Goal: Task Accomplishment & Management: Complete application form

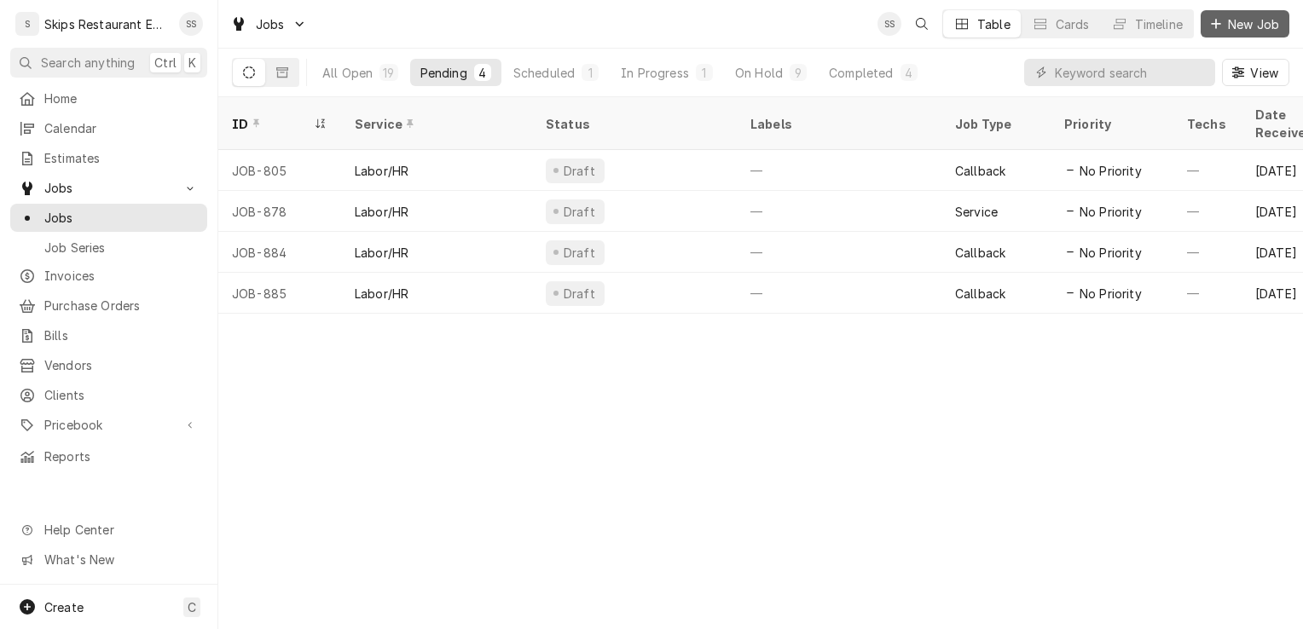
click at [1244, 32] on button "New Job" at bounding box center [1245, 23] width 89 height 27
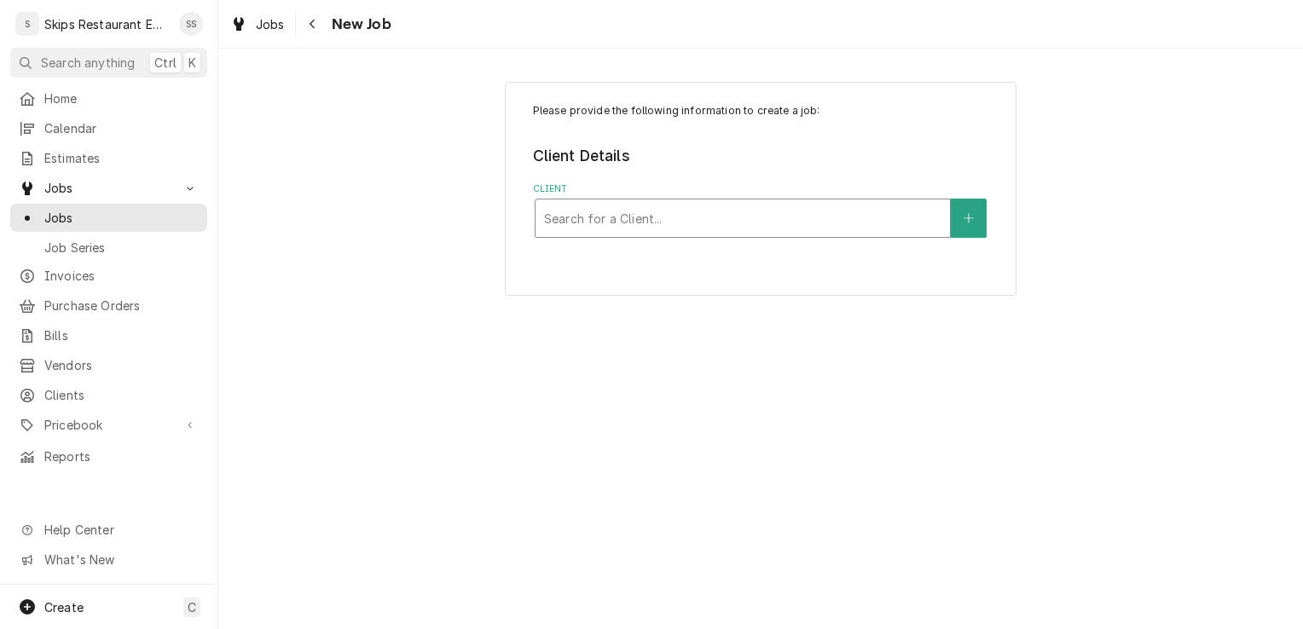
click at [636, 220] on div "Client" at bounding box center [742, 218] width 397 height 31
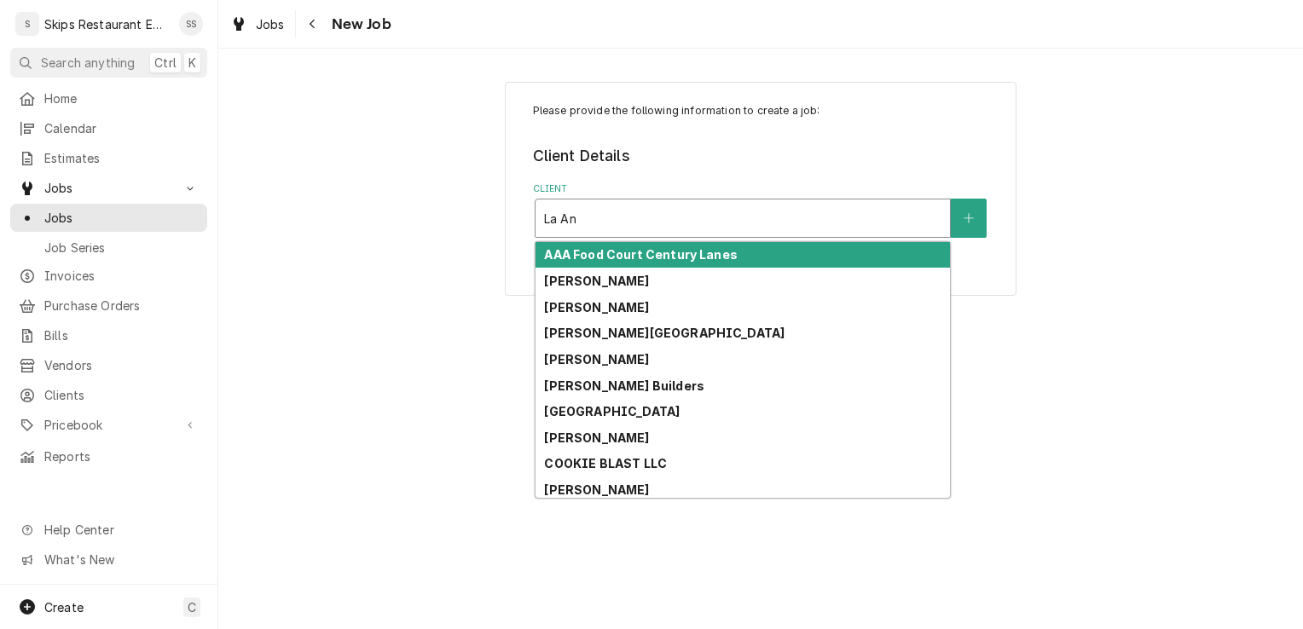
drag, startPoint x: 556, startPoint y: 220, endPoint x: 537, endPoint y: 220, distance: 18.8
click at [537, 220] on div "La An" at bounding box center [743, 219] width 415 height 38
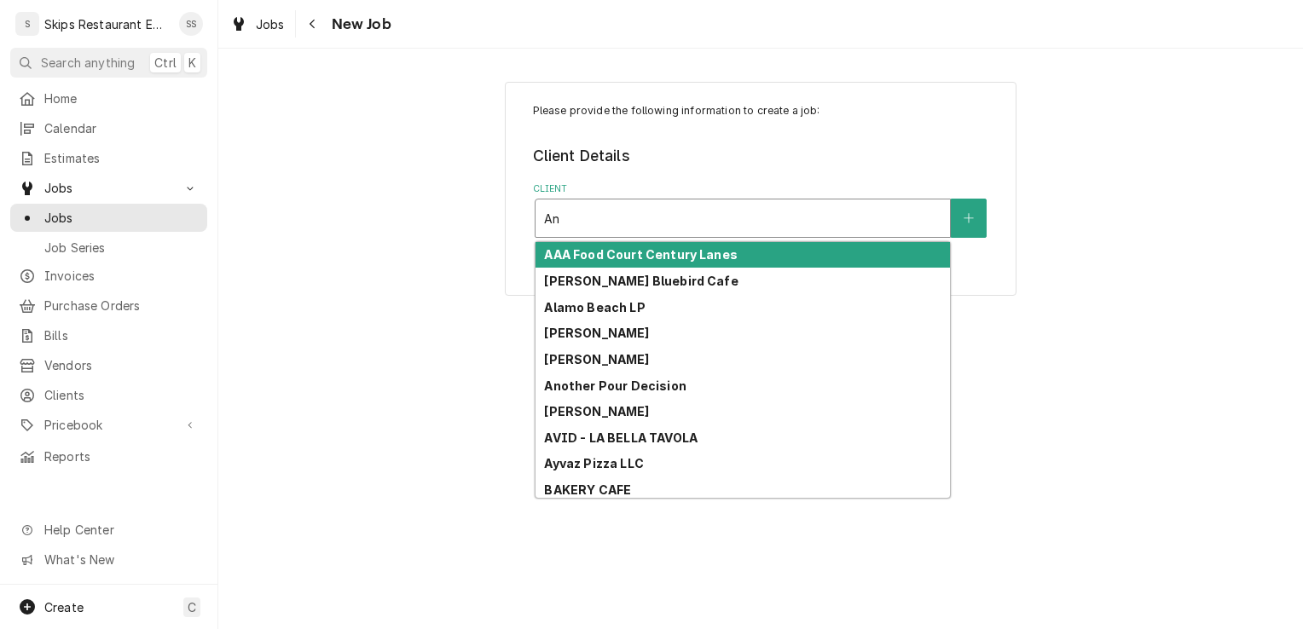
click at [565, 216] on input "An" at bounding box center [555, 218] width 23 height 27
type input "A"
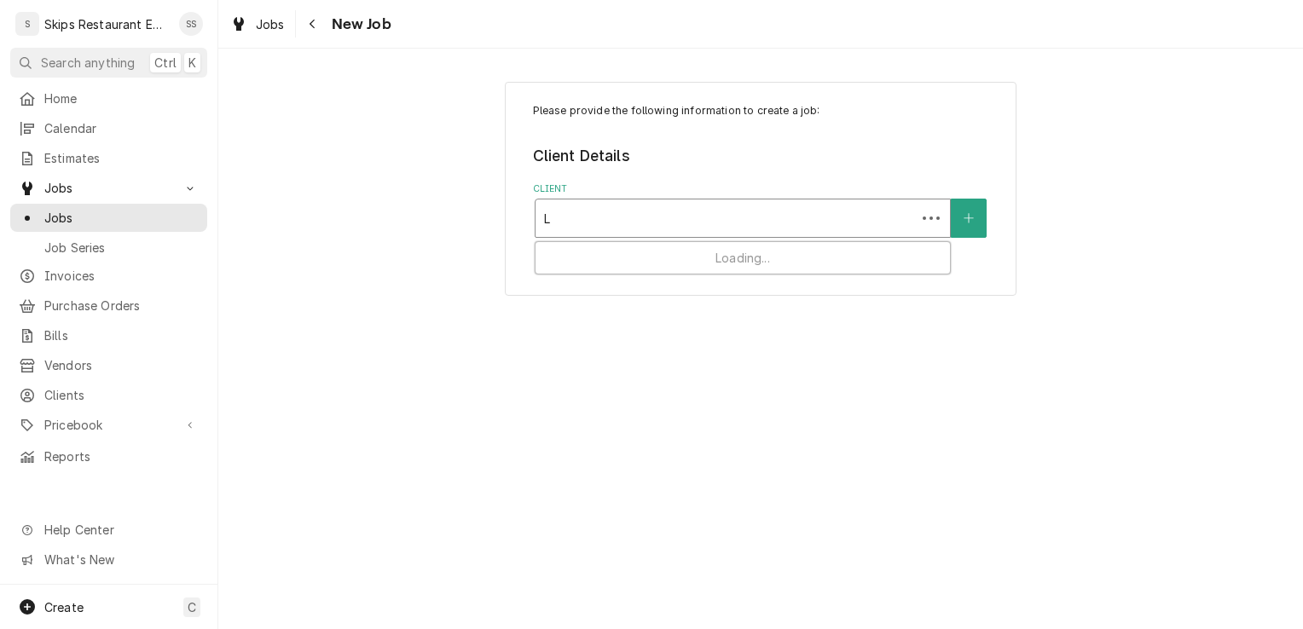
type input "La"
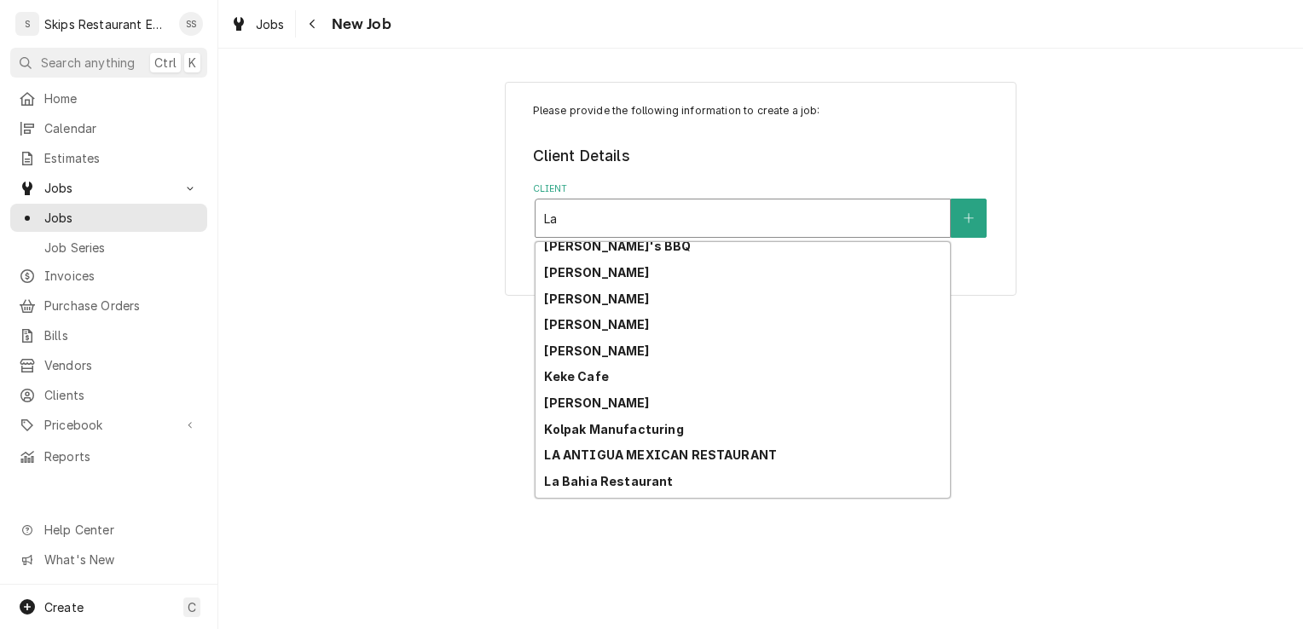
scroll to position [2206, 0]
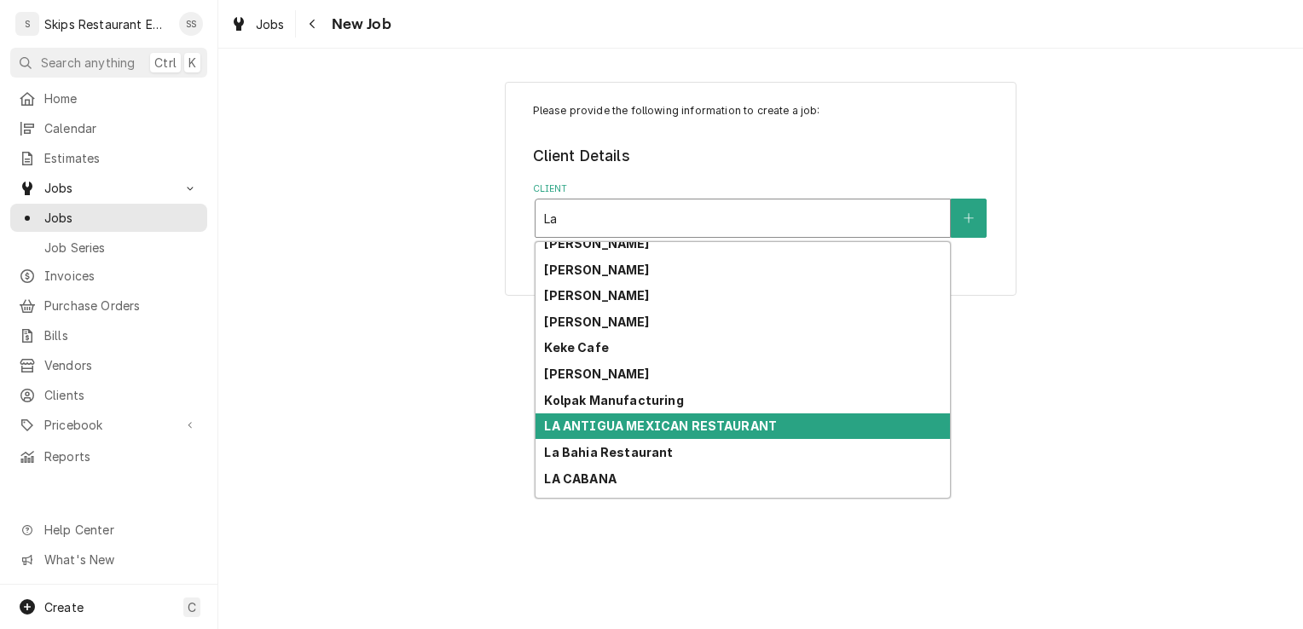
click at [609, 424] on strong "LA ANTIGUA MEXICAN RESTAURANT" at bounding box center [660, 426] width 233 height 15
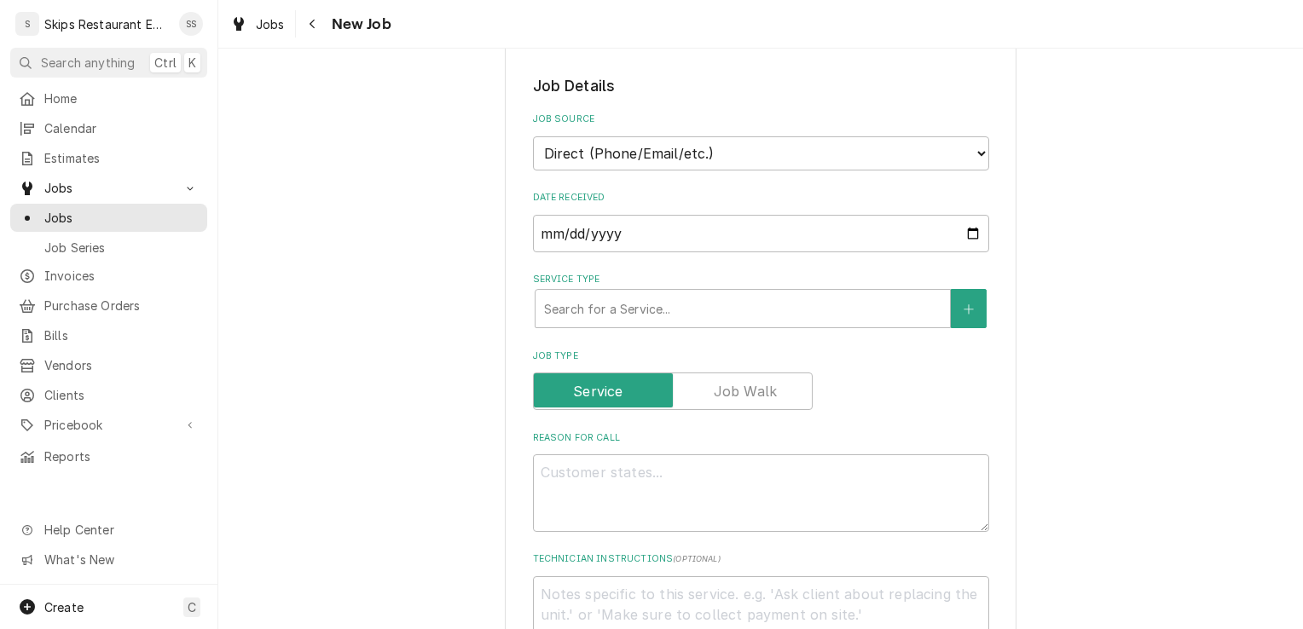
scroll to position [327, 0]
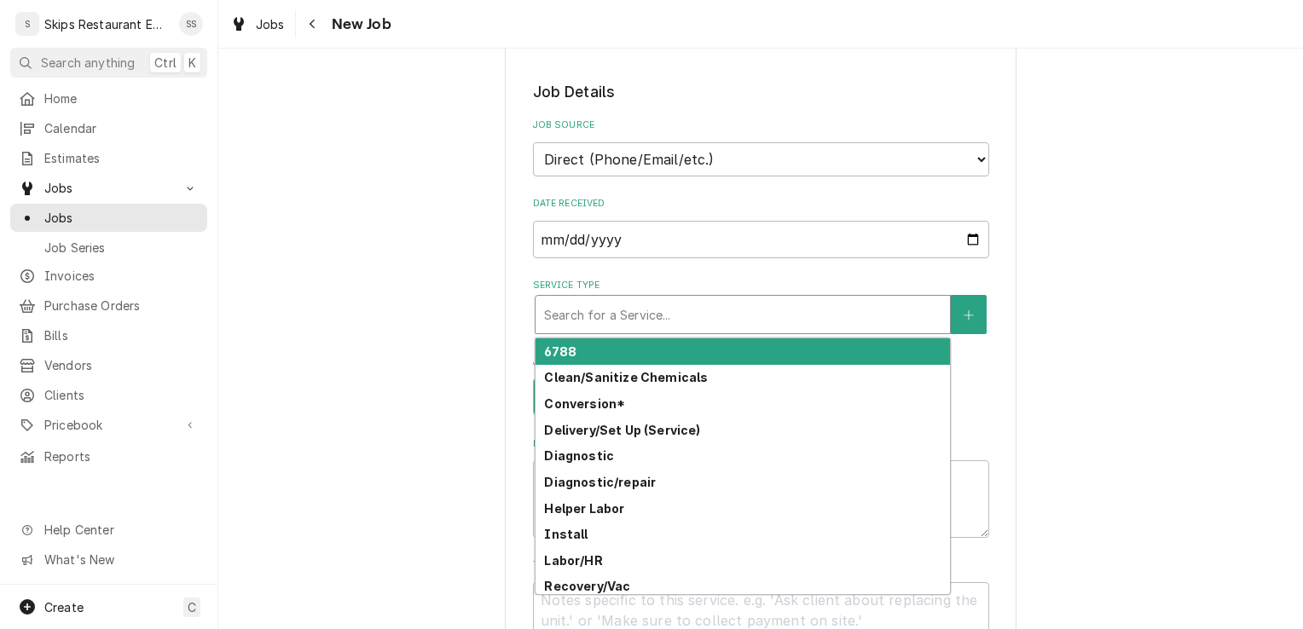
click at [578, 316] on div "Service Type" at bounding box center [742, 314] width 397 height 31
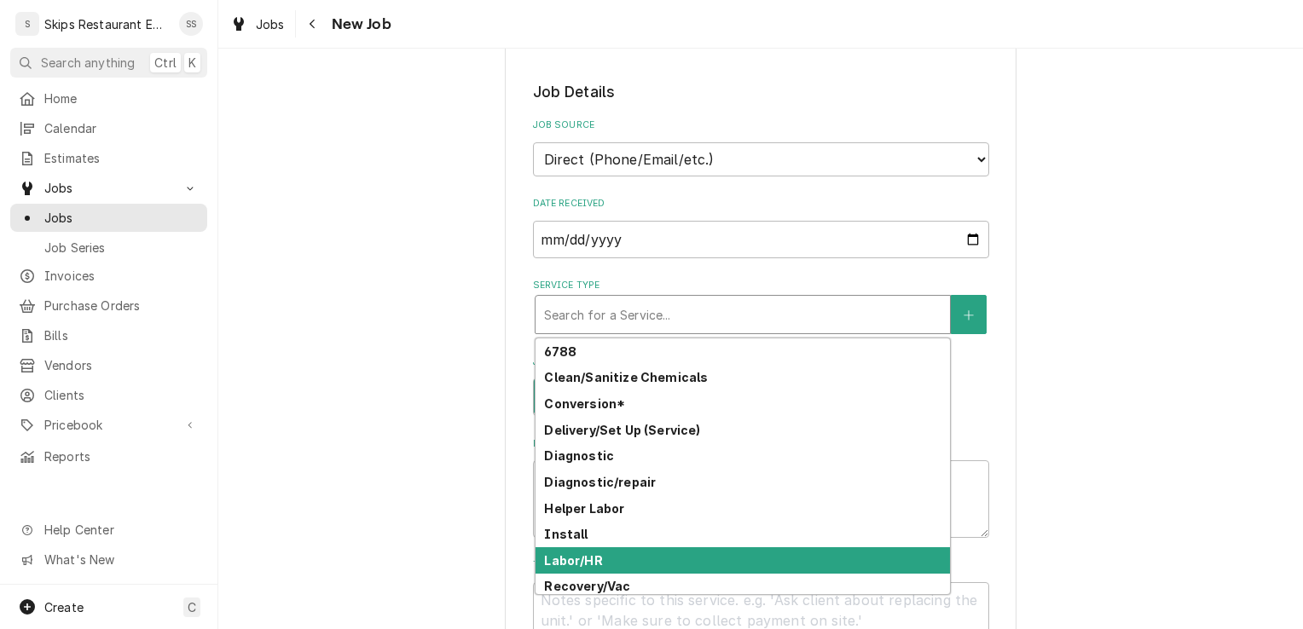
click at [597, 561] on div "Labor/HR" at bounding box center [743, 561] width 415 height 26
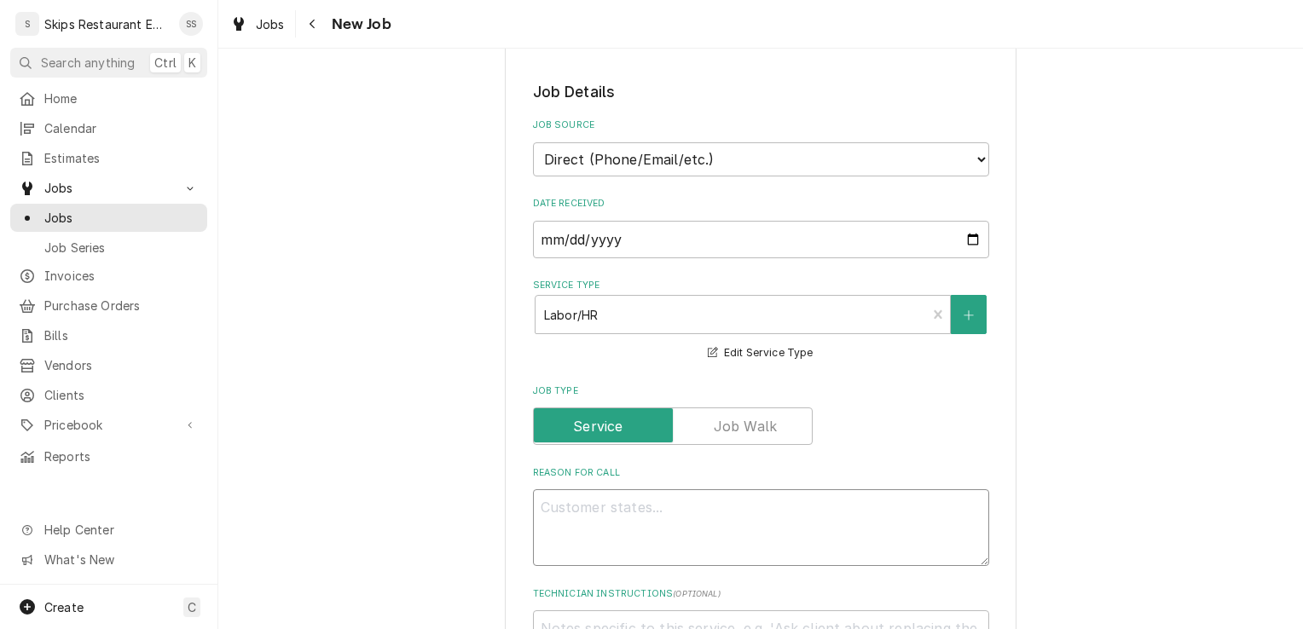
click at [552, 501] on textarea "Reason For Call" at bounding box center [761, 528] width 456 height 77
click at [553, 506] on textarea "Reason For Call" at bounding box center [761, 528] width 456 height 77
type textarea "x"
type textarea "B"
type textarea "x"
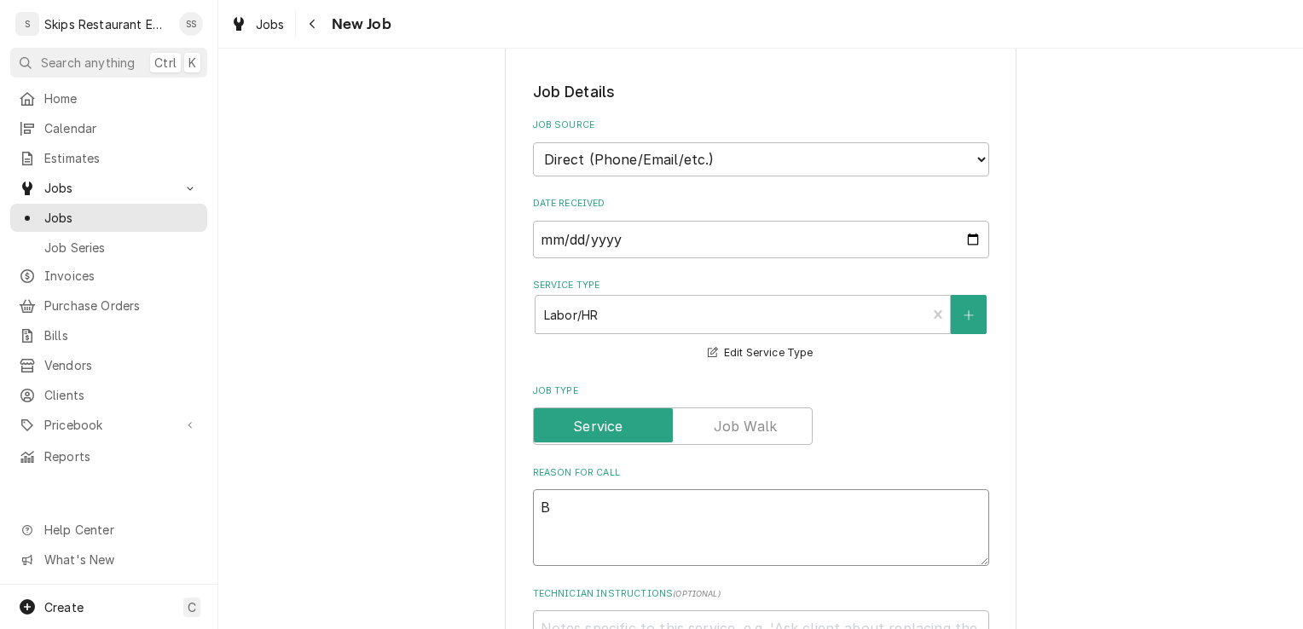
type textarea "Bl"
type textarea "x"
type textarea "Blo"
type textarea "x"
type textarea "Blod"
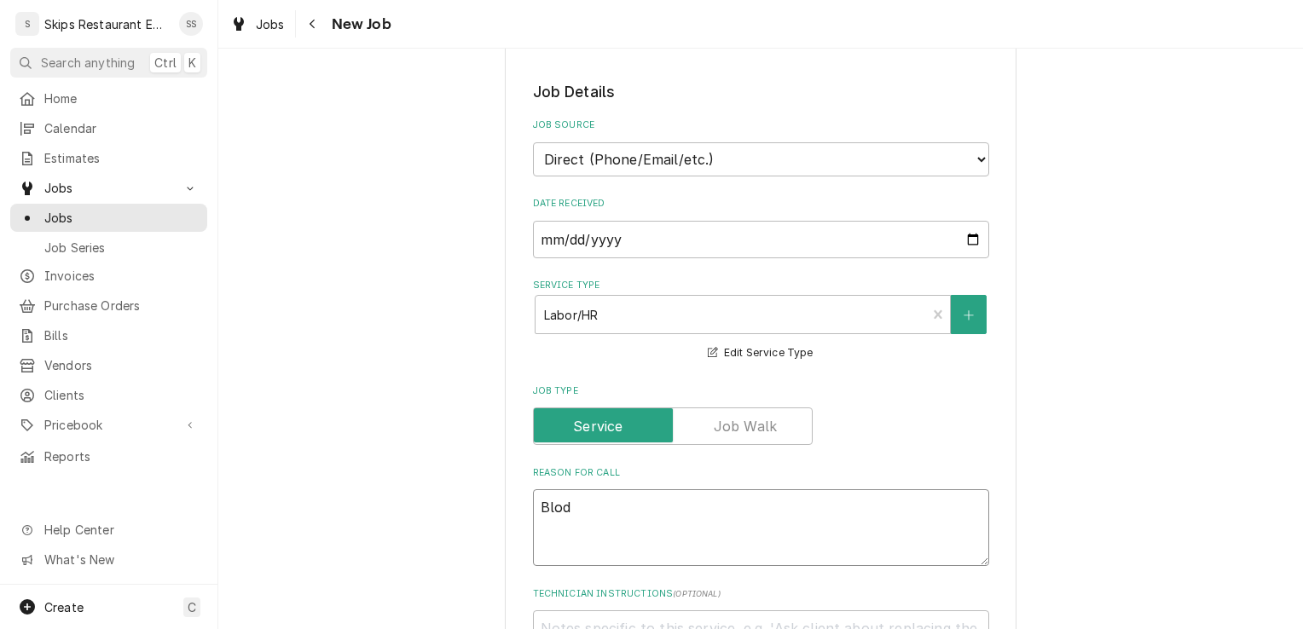
type textarea "x"
type textarea "Blodg"
type textarea "x"
type textarea "Blodge"
type textarea "x"
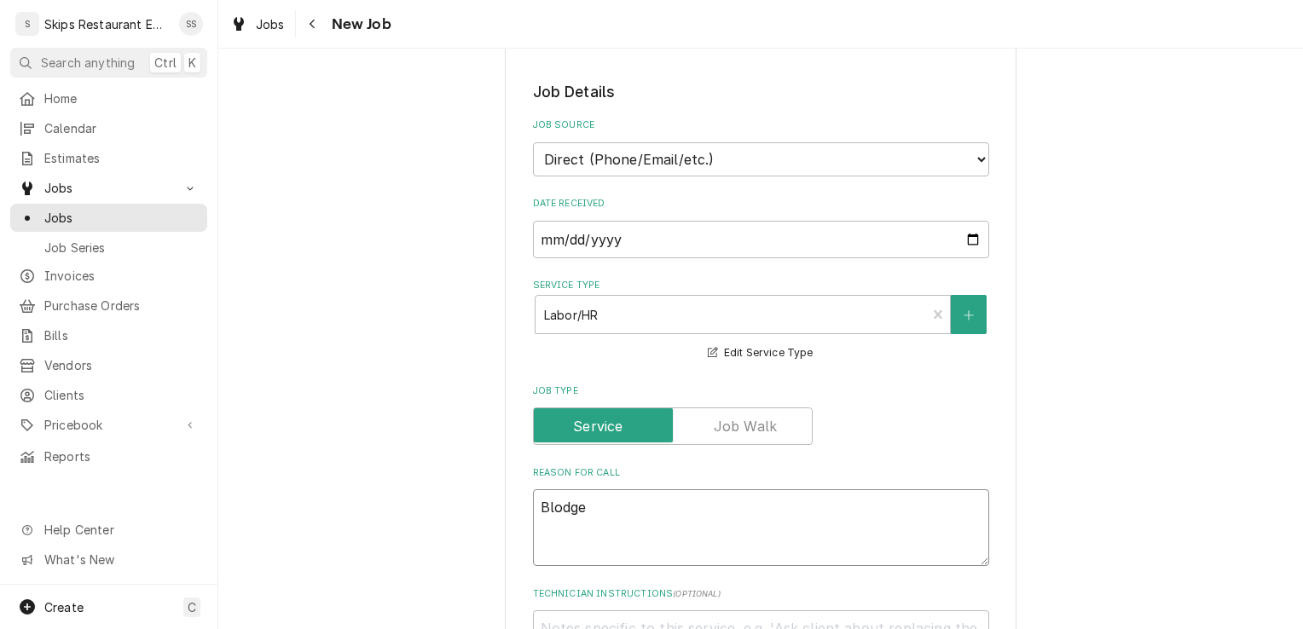
type textarea "Blodget"
type textarea "x"
type textarea "Blodgett"
type textarea "x"
type textarea "Blodgett"
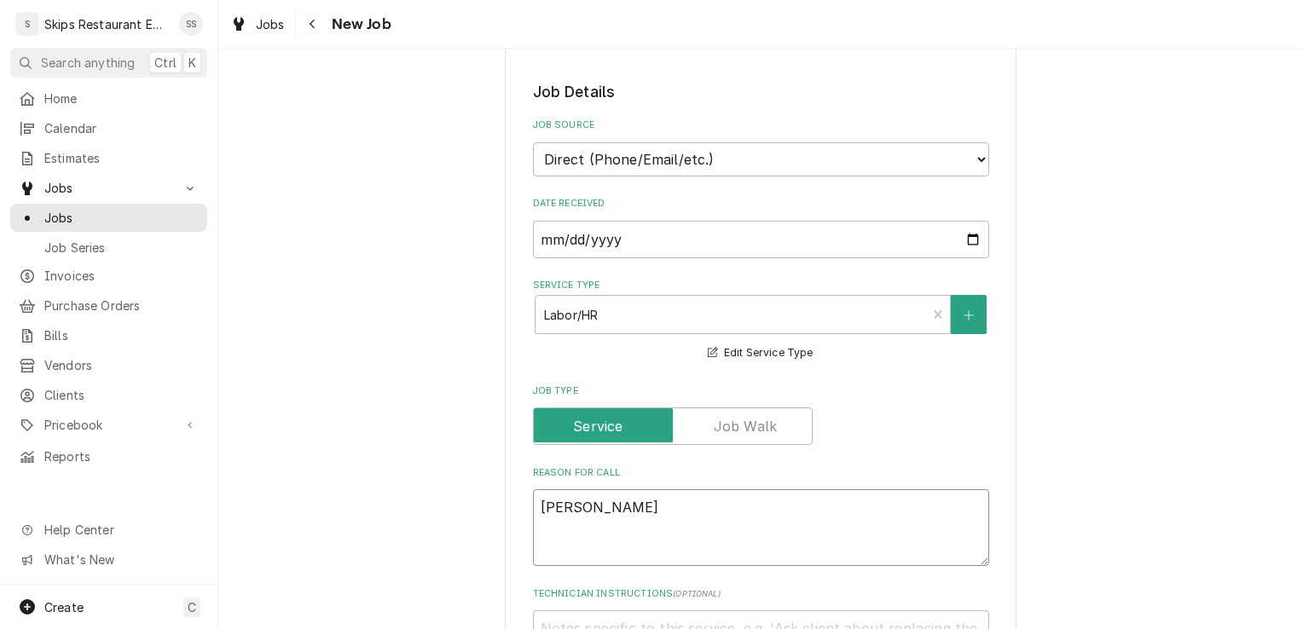
type textarea "x"
type textarea "Blodgett e"
type textarea "x"
type textarea "Blodgett el"
type textarea "x"
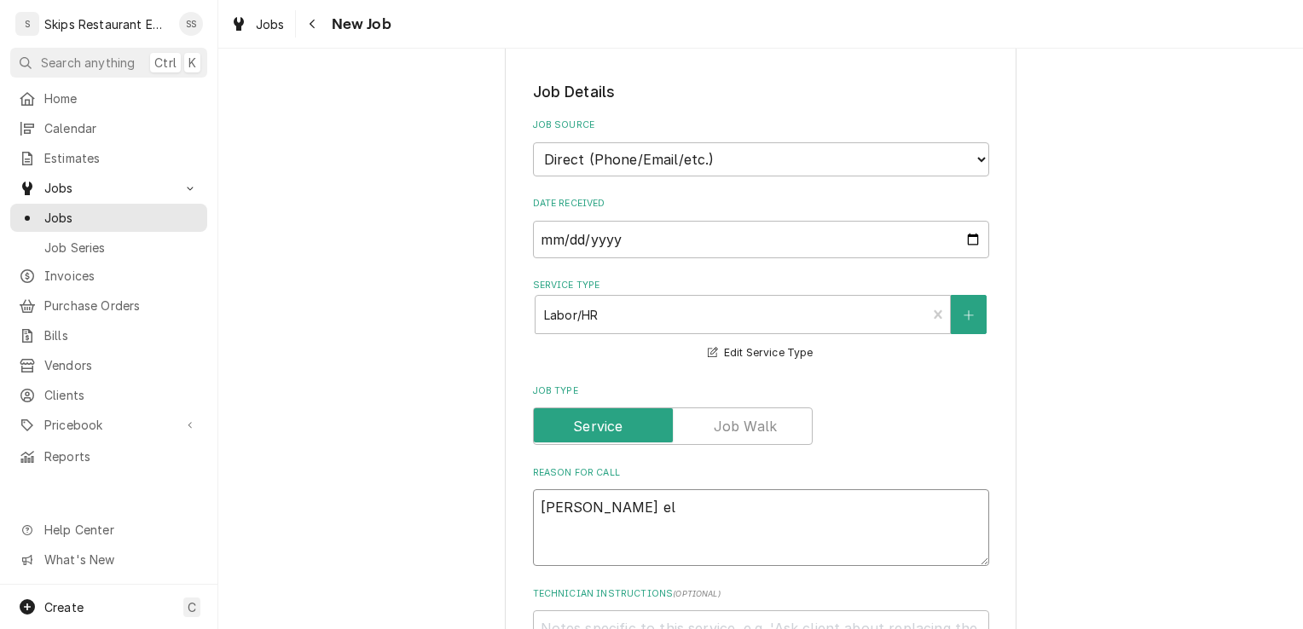
type textarea "Blodgett ele"
type textarea "x"
type textarea "Blodgett elec"
type textarea "x"
type textarea "Blodgett elect"
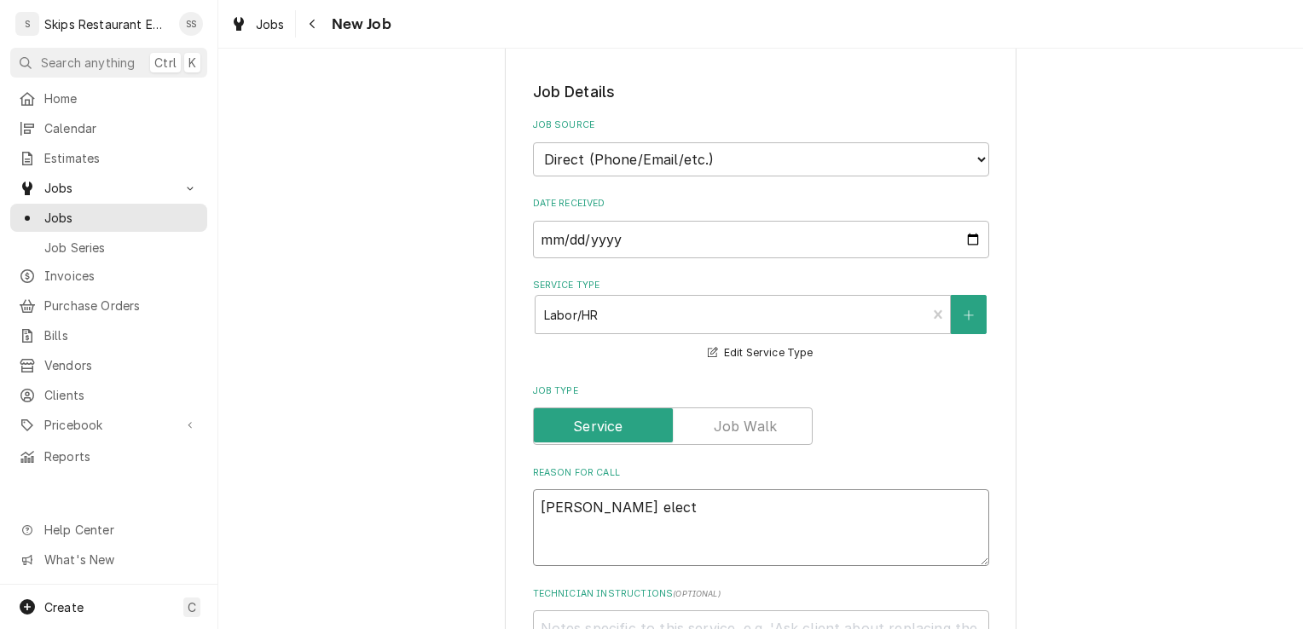
type textarea "x"
type textarea "Blodgett electr"
type textarea "x"
type textarea "Blodgett electri"
type textarea "x"
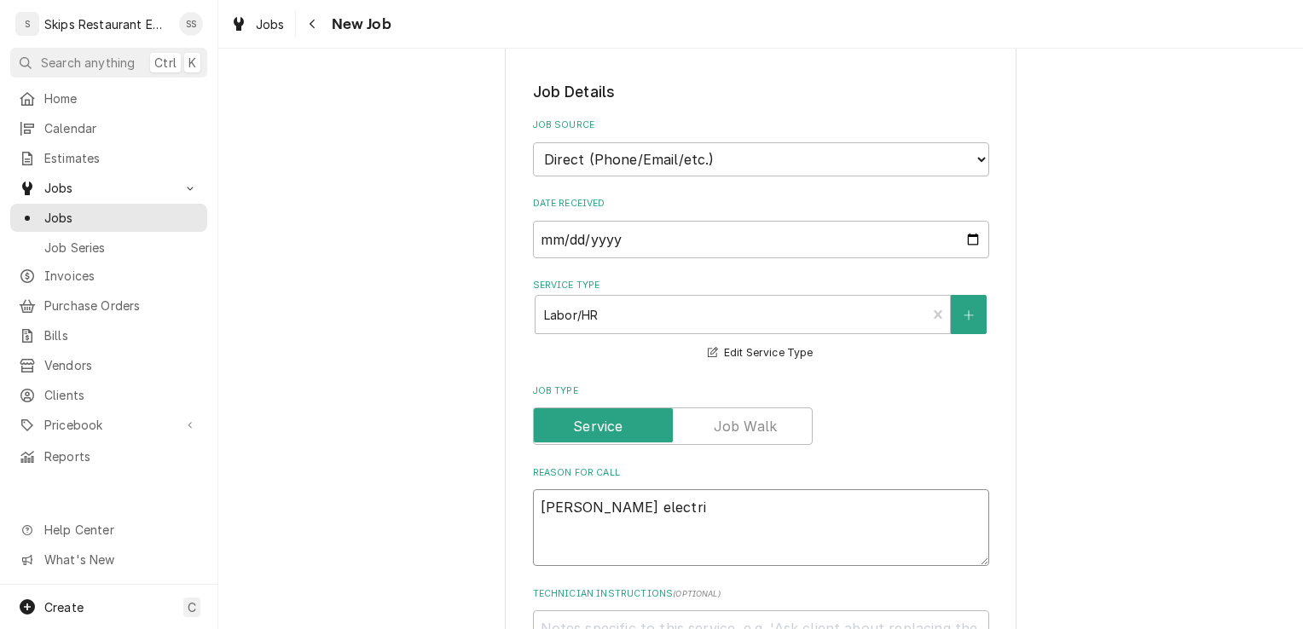
type textarea "Blodgett electric"
type textarea "x"
type textarea "Blodgett electric"
type textarea "x"
type textarea "Blodgett electric c"
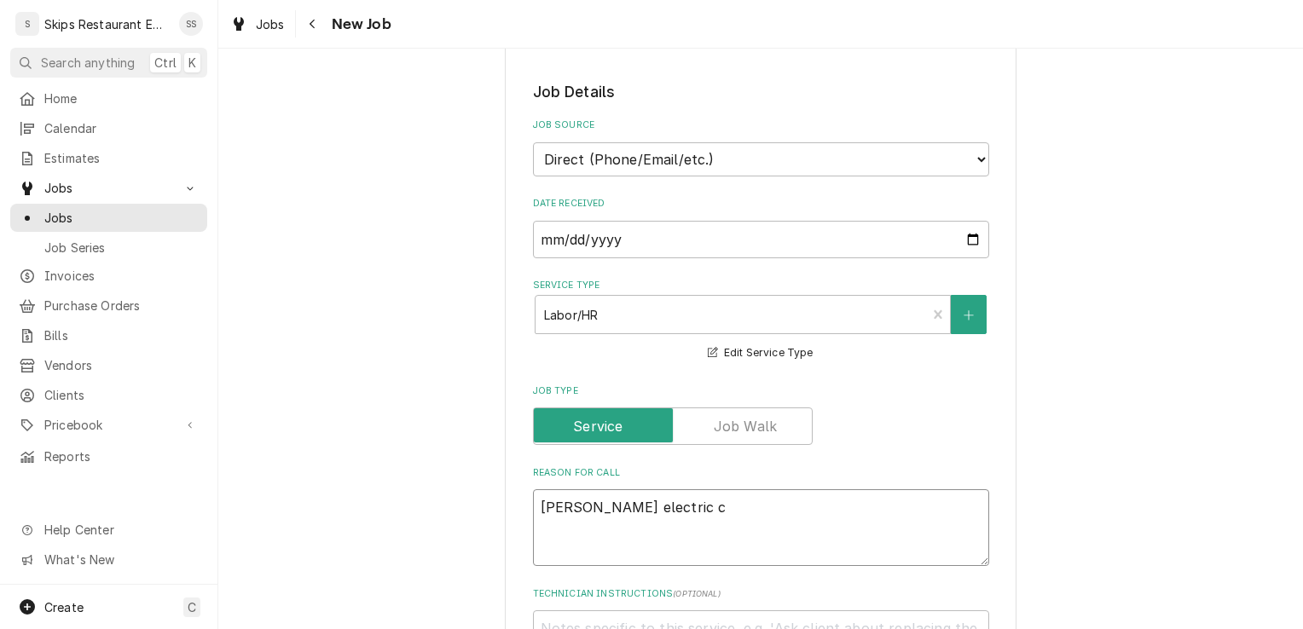
type textarea "x"
type textarea "Blodgett electric co"
type textarea "x"
type textarea "Blodgett electric con"
type textarea "x"
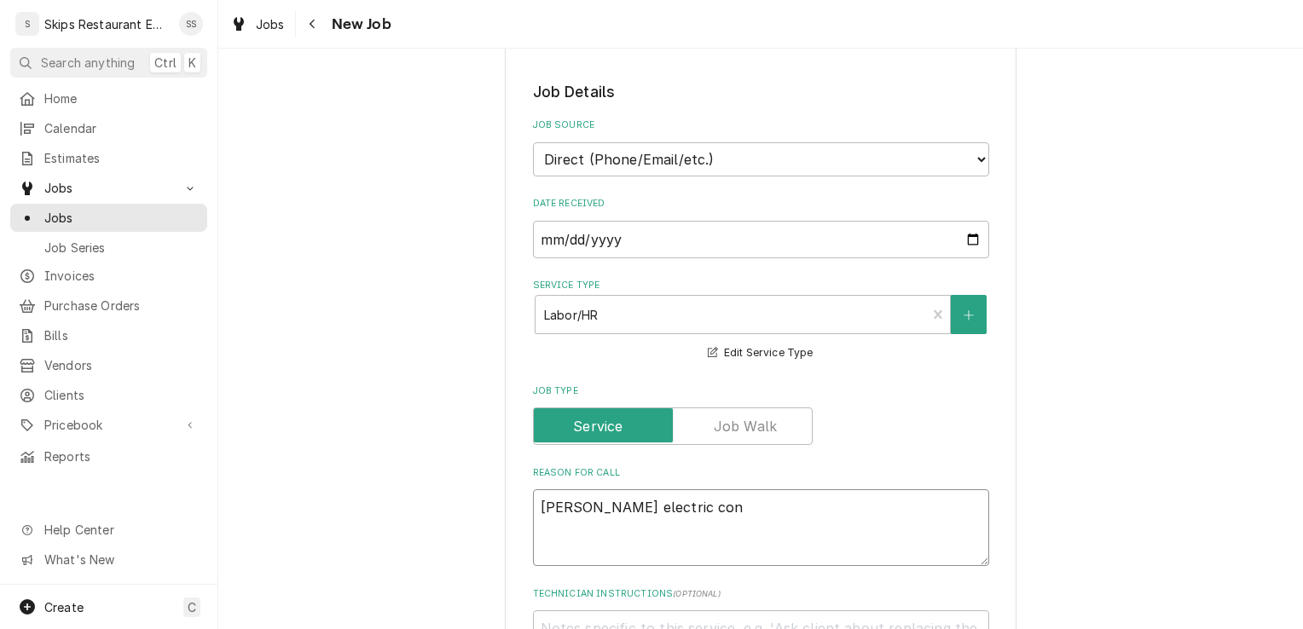
type textarea "Blodgett electric conv"
type textarea "x"
type textarea "Blodgett electric conve"
type textarea "x"
type textarea "Blodgett electric conves"
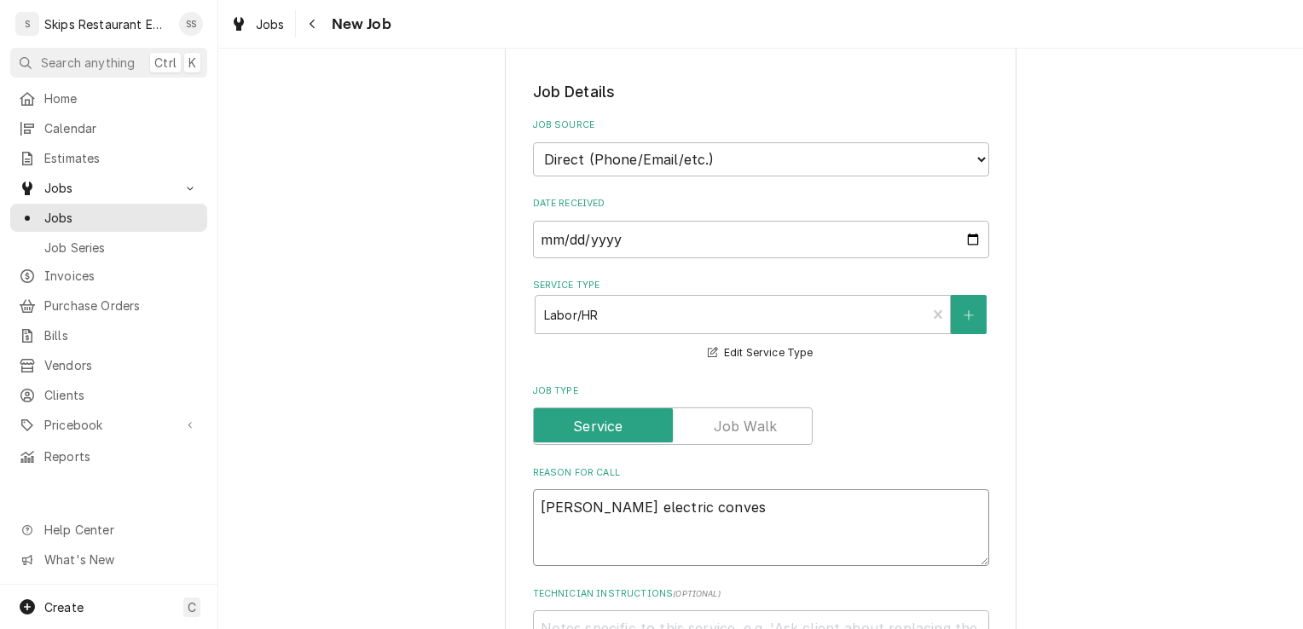
type textarea "x"
type textarea "Blodgett electric conve"
type textarea "x"
type textarea "Blodgett electric convec"
type textarea "x"
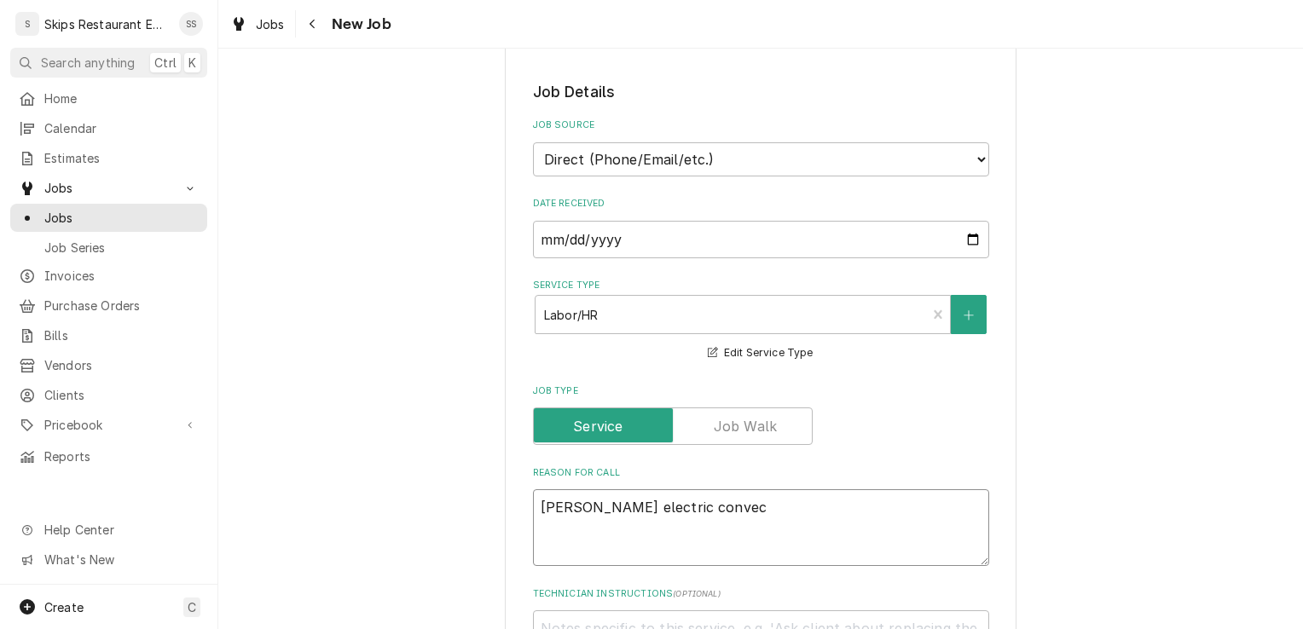
type textarea "Blodgett electric convect"
type textarea "x"
type textarea "Blodgett electric convecto"
type textarea "x"
type textarea "Blodgett electric convecton"
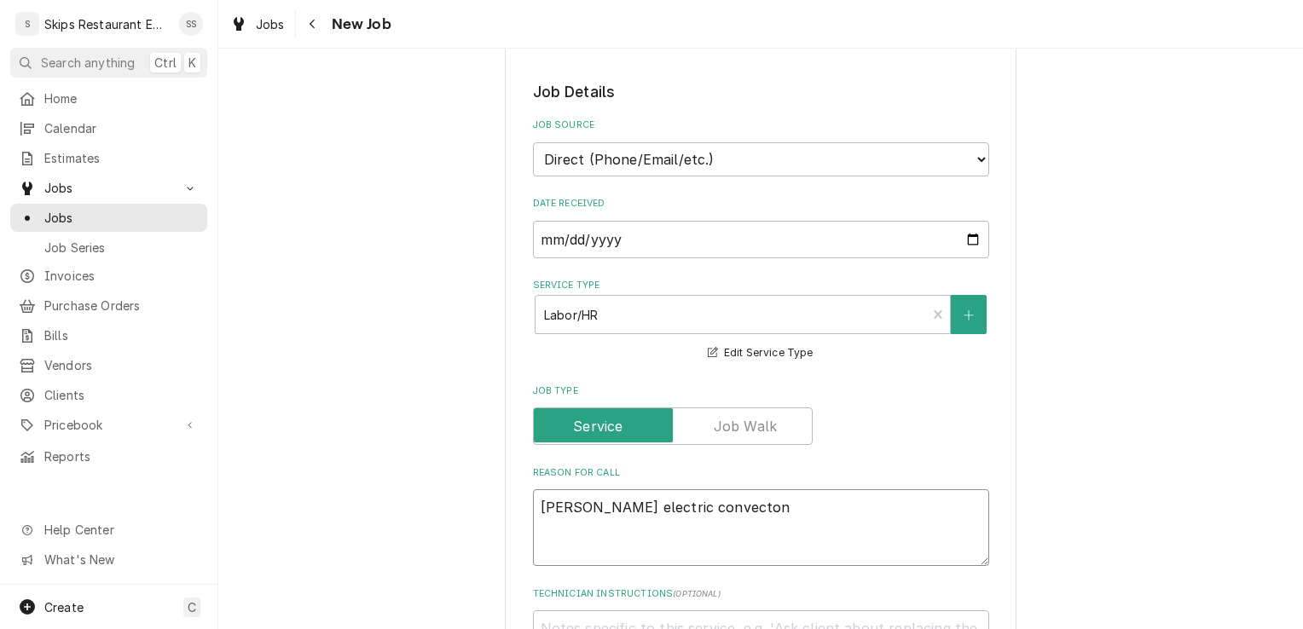
type textarea "x"
type textarea "Blodgett electric convecton"
type textarea "x"
type textarea "Blodgett electric convecton o"
type textarea "x"
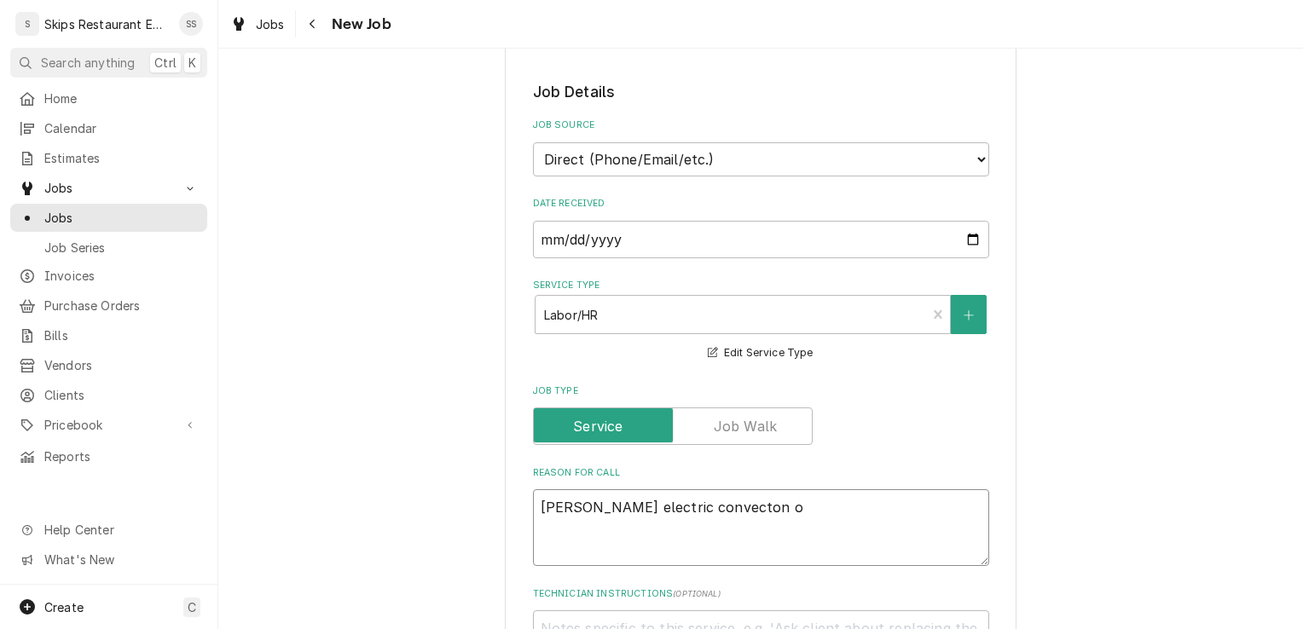
type textarea "Blodgett electric convecton ov"
type textarea "x"
type textarea "Blodgett electric convecton ove"
type textarea "x"
type textarea "Blodgett electric convecton oven"
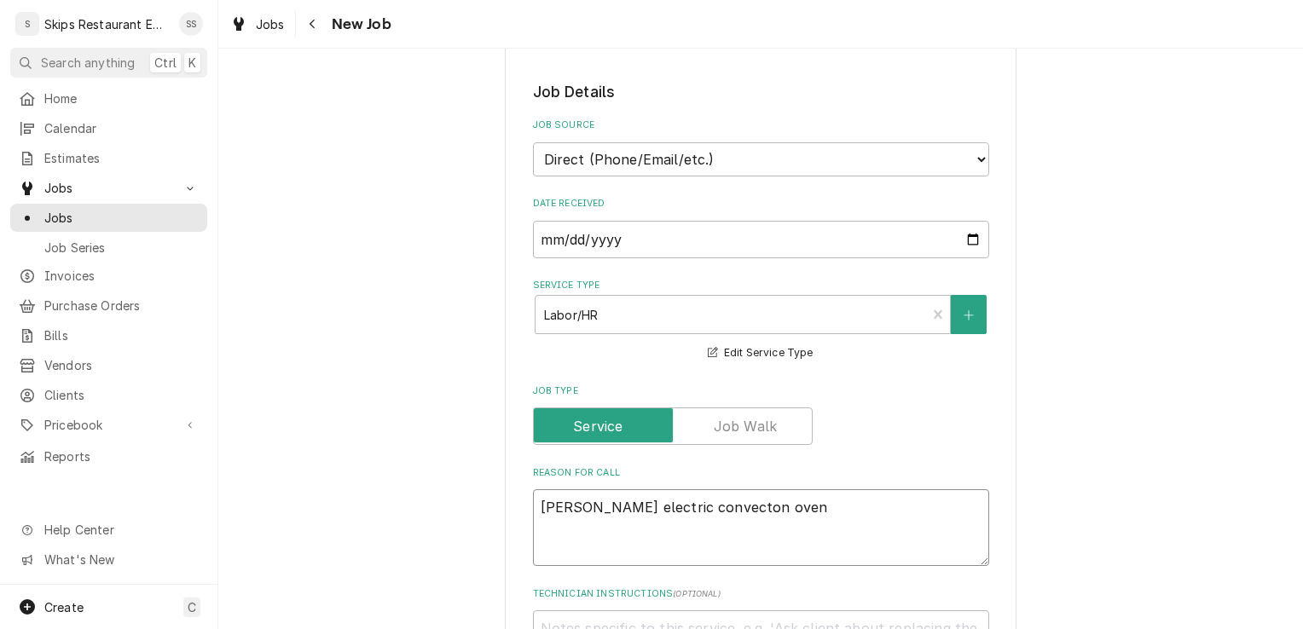
type textarea "x"
type textarea "Blodgett electric convecton oven"
type textarea "x"
type textarea "Blodgett electric convecton oven"
type textarea "x"
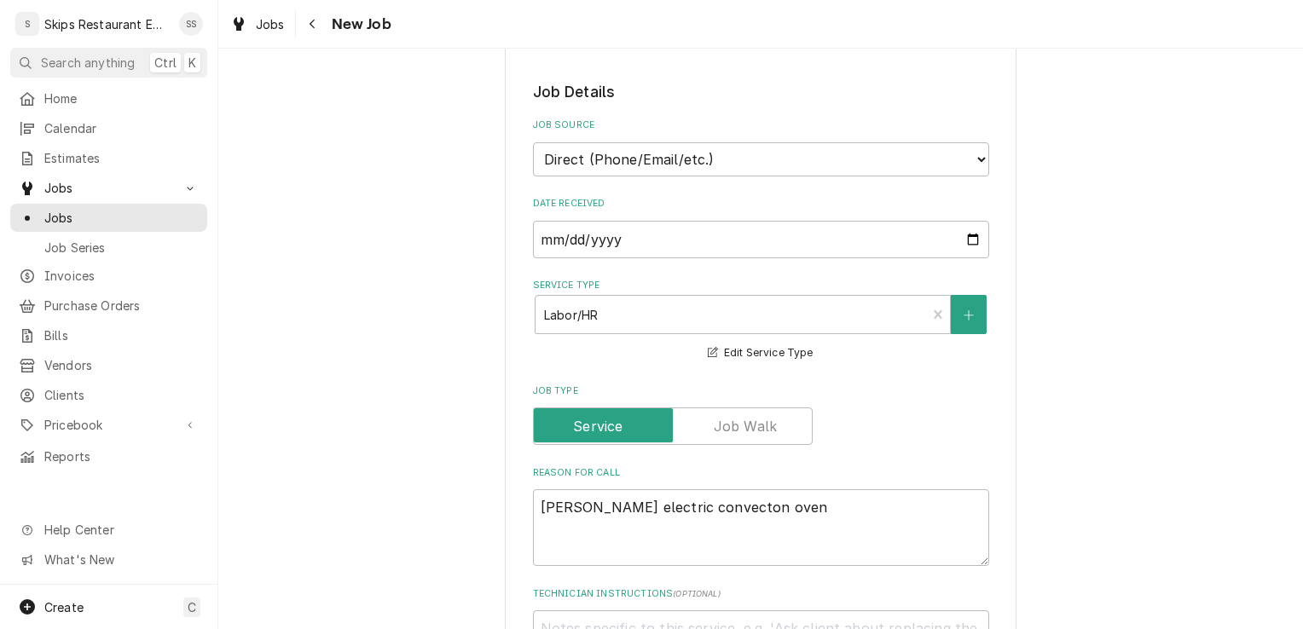
type textarea "Blodgett electric convection oven"
click at [757, 507] on textarea "Blodgett electric convection oven" at bounding box center [761, 528] width 456 height 77
type textarea "x"
type textarea "Blodgett electric convection oven"
type textarea "x"
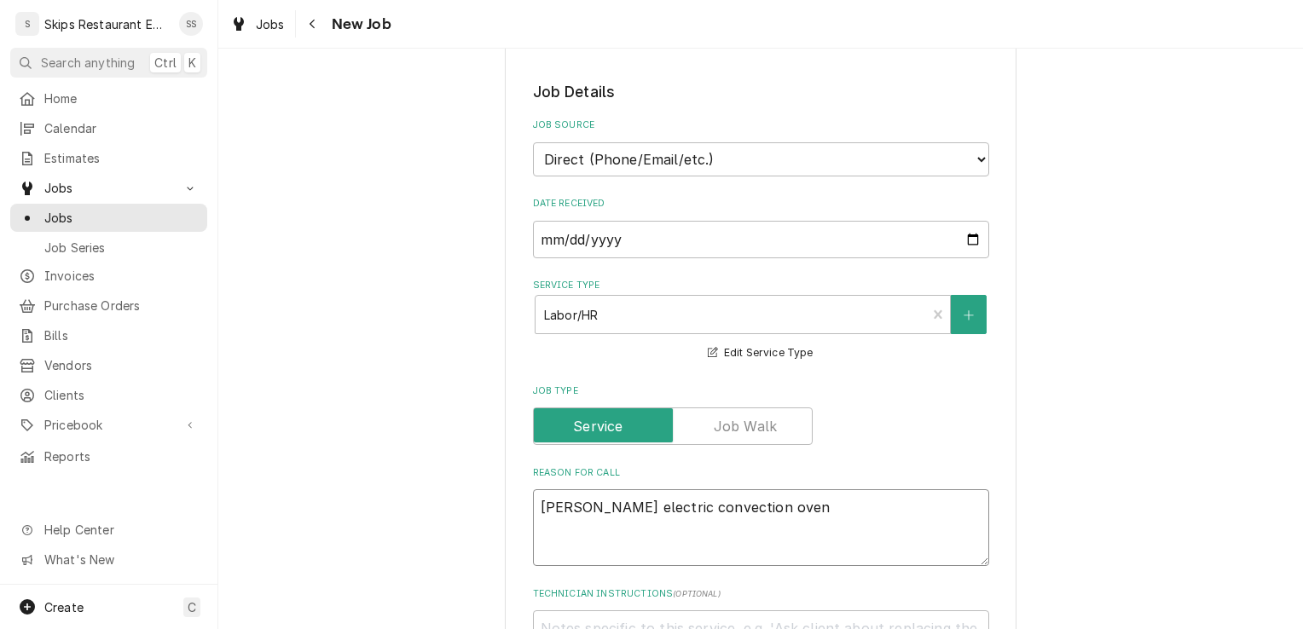
type textarea "Blodgett electric convection oven n"
type textarea "x"
type textarea "Blodgett electric convection oven no"
type textarea "x"
type textarea "Blodgett electric convection oven not"
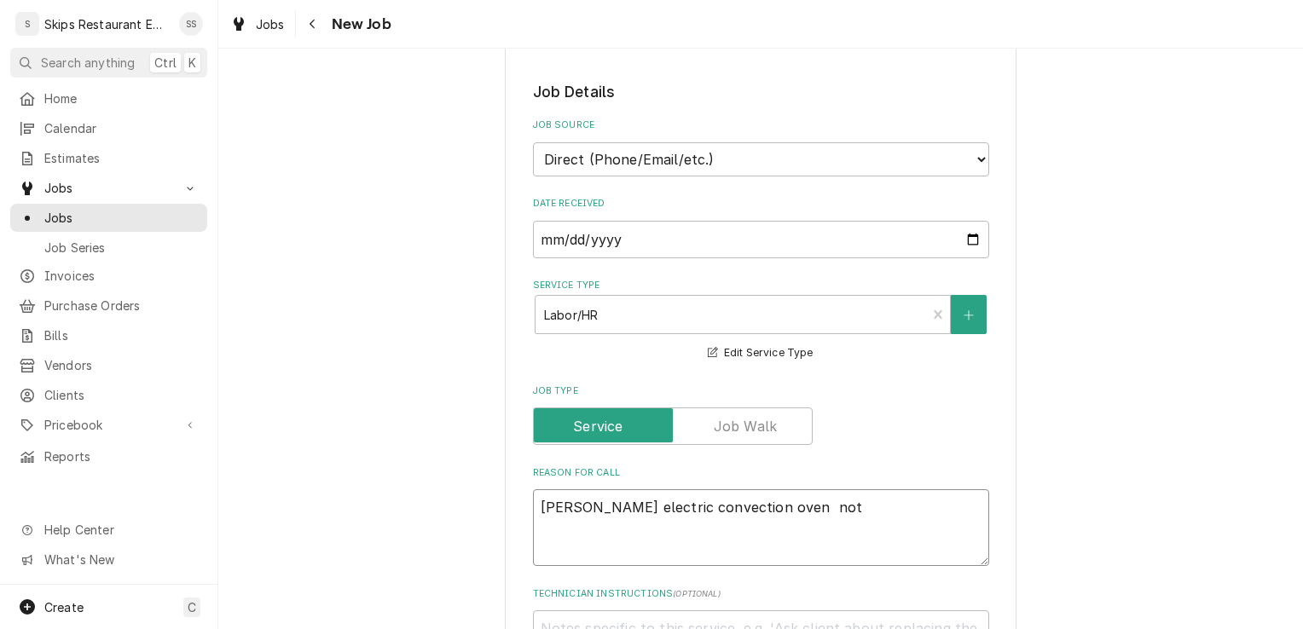
type textarea "x"
type textarea "Blodgett electric convection oven not"
type textarea "x"
type textarea "Blodgett electric convection oven not h"
type textarea "x"
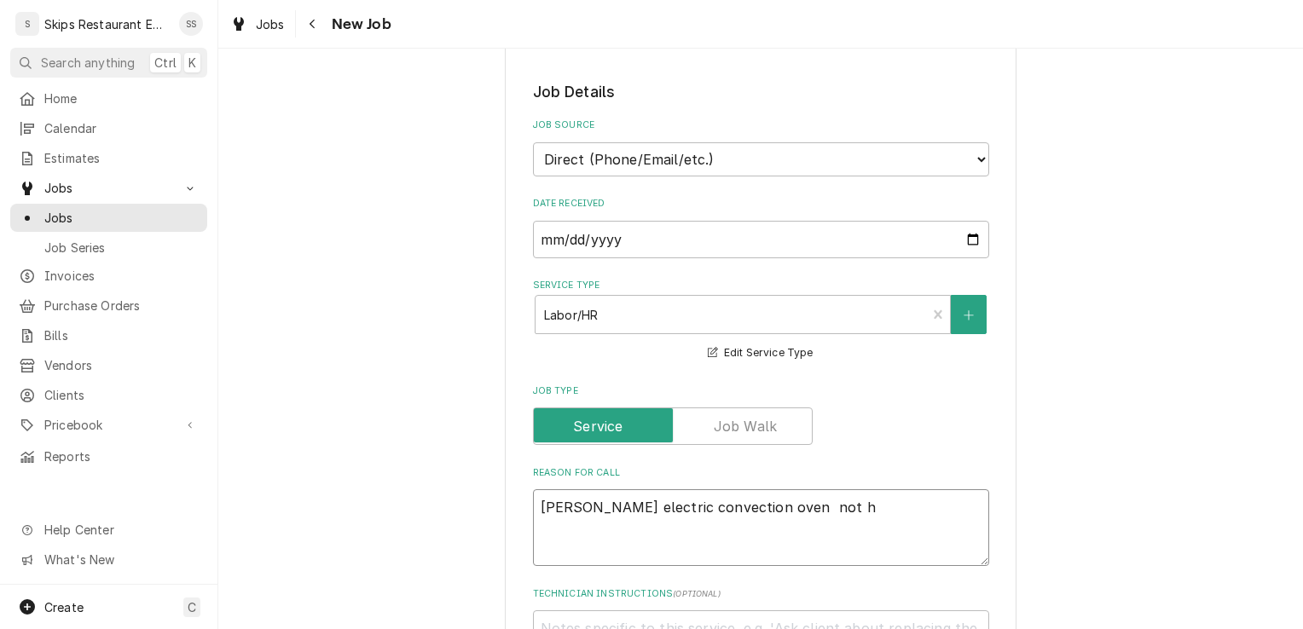
type textarea "Blodgett electric convection oven not he"
type textarea "x"
type textarea "Blodgett electric convection oven not hea"
type textarea "x"
type textarea "Blodgett electric convection oven not heat"
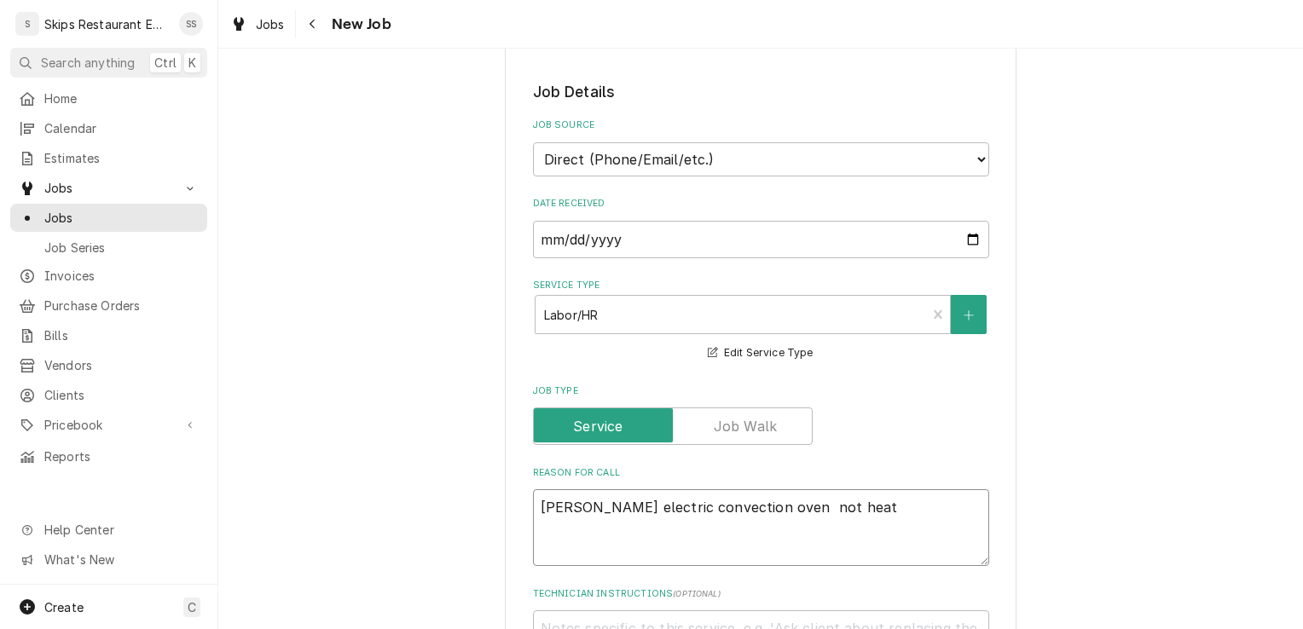
type textarea "x"
type textarea "Blodgett electric convection oven not heati"
type textarea "x"
type textarea "Blodgett electric convection oven not heatin"
type textarea "x"
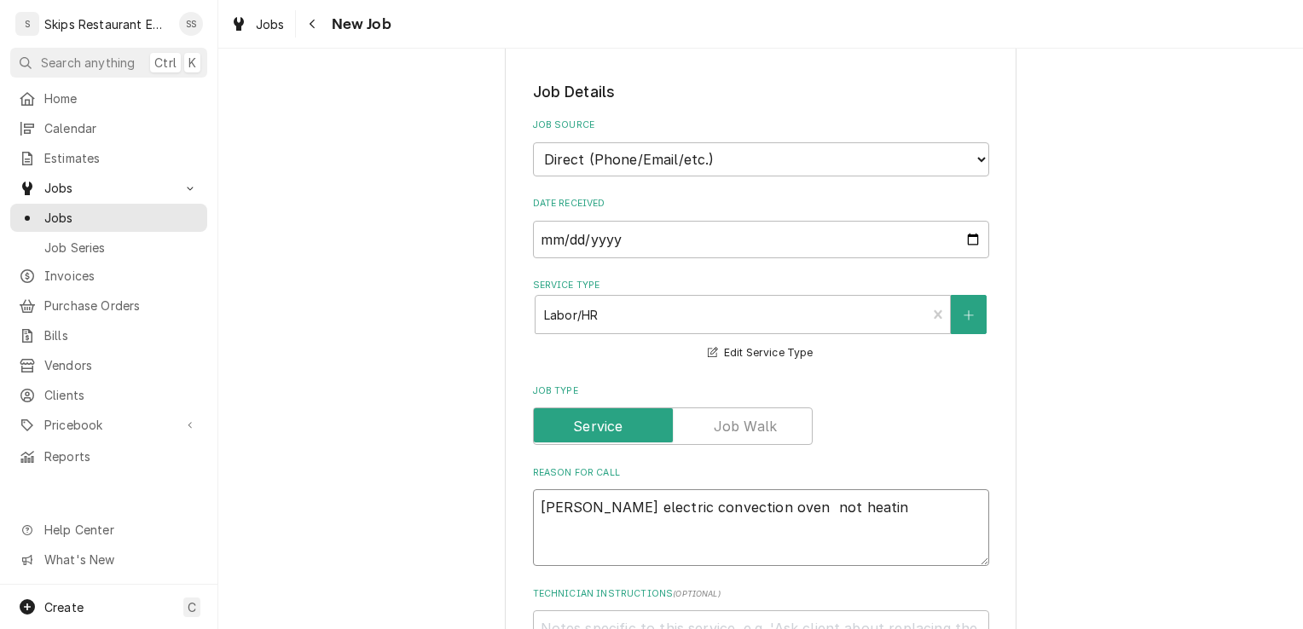
type textarea "Blodgett electric convection oven not heating"
type textarea "x"
type textarea "Blodgett electric convection oven not heating"
type textarea "x"
type textarea "Blodgett electric convection oven not heating a"
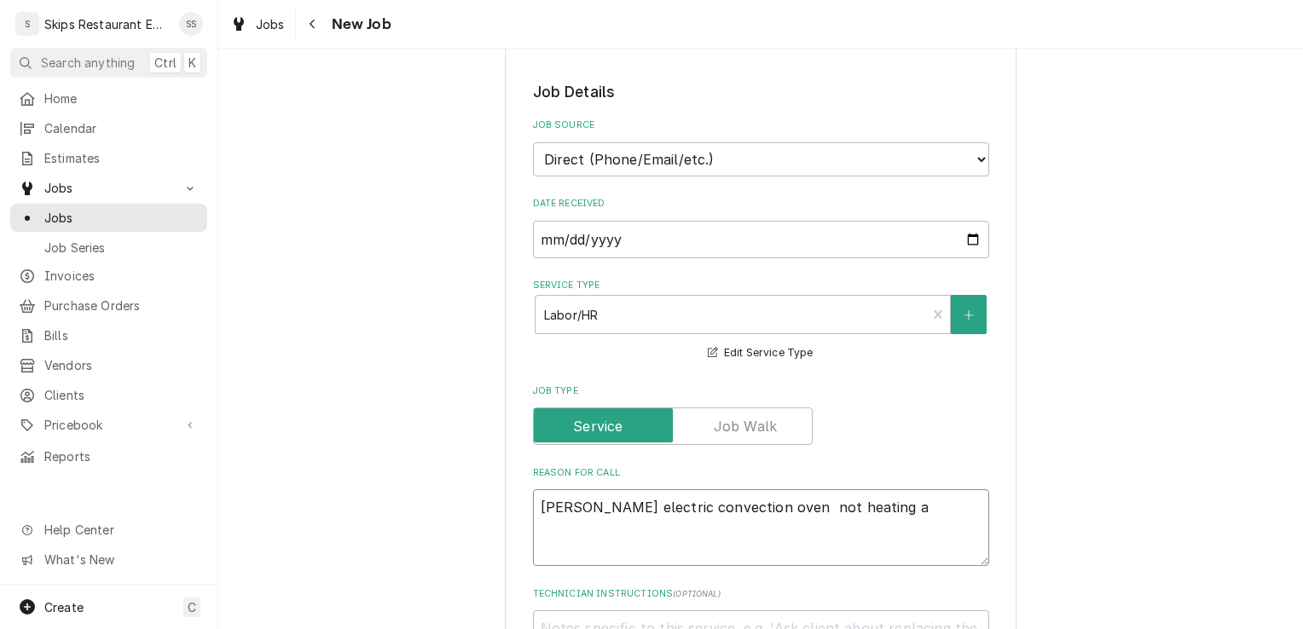
type textarea "x"
type textarea "Blodgett electric convection oven not heating an"
type textarea "x"
type textarea "Blodgett electric convection oven not heating and"
type textarea "x"
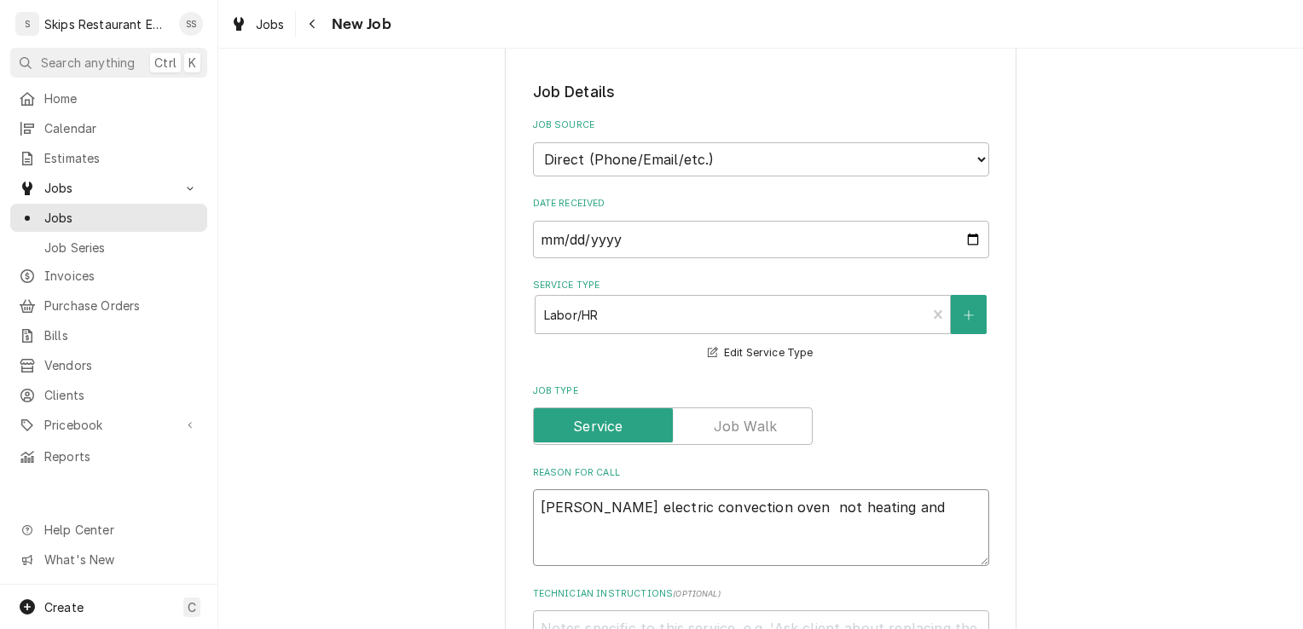
type textarea "Blodgett electric convection oven not heating and"
type textarea "x"
type textarea "Blodgett electric convection oven not heating and m"
type textarea "x"
type textarea "Blodgett electric convection oven not heating and ma"
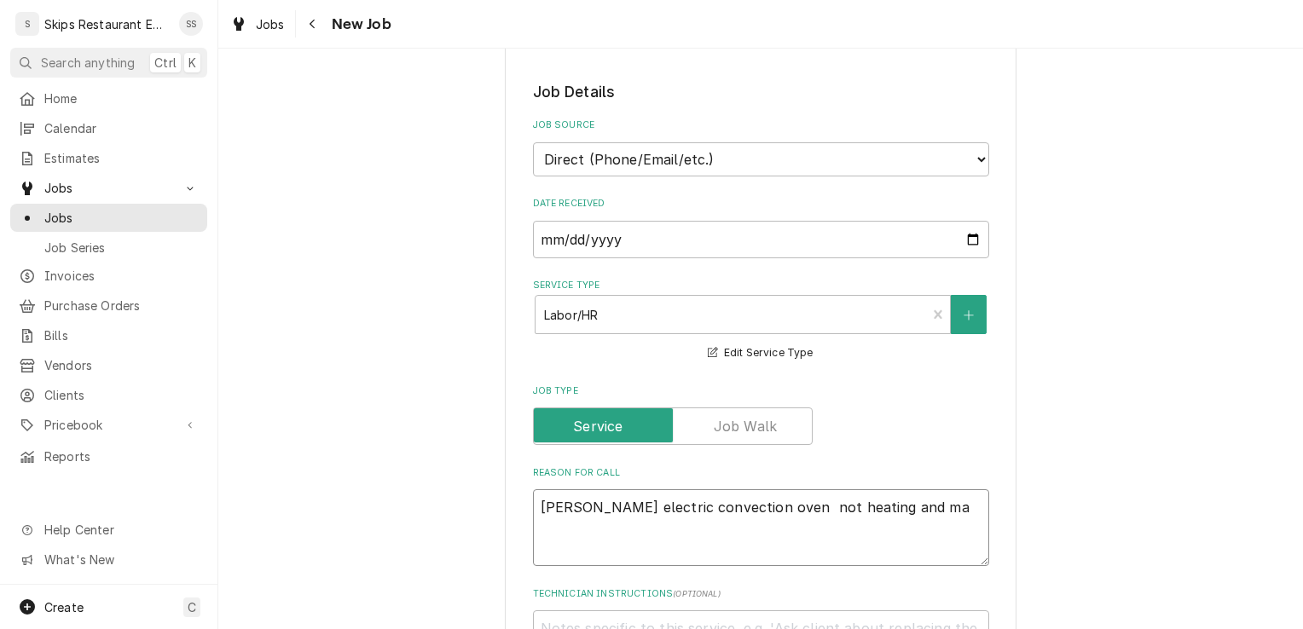
type textarea "x"
type textarea "Blodgett electric convection oven not heating and mak"
type textarea "x"
type textarea "Blodgett electric convection oven not heating and maki"
type textarea "x"
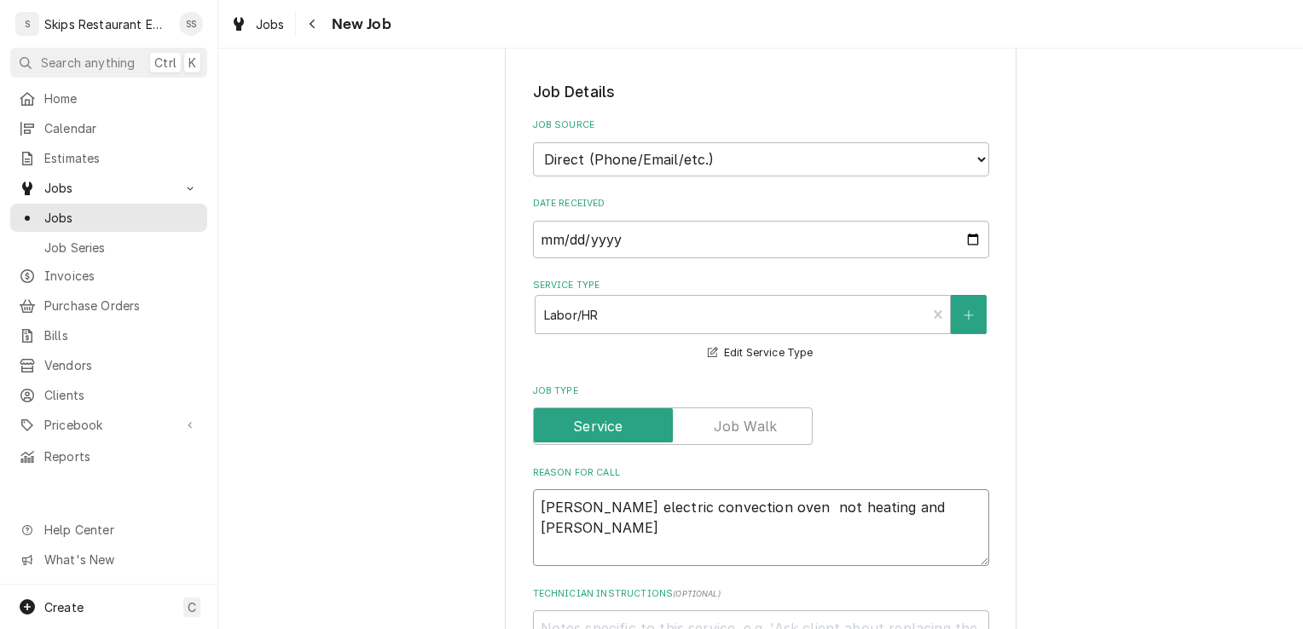
type textarea "Blodgett electric convection oven not heating and makin"
type textarea "x"
type textarea "Blodgett electric convection oven not heating and making"
type textarea "x"
type textarea "Blodgett electric convection oven not heating and making"
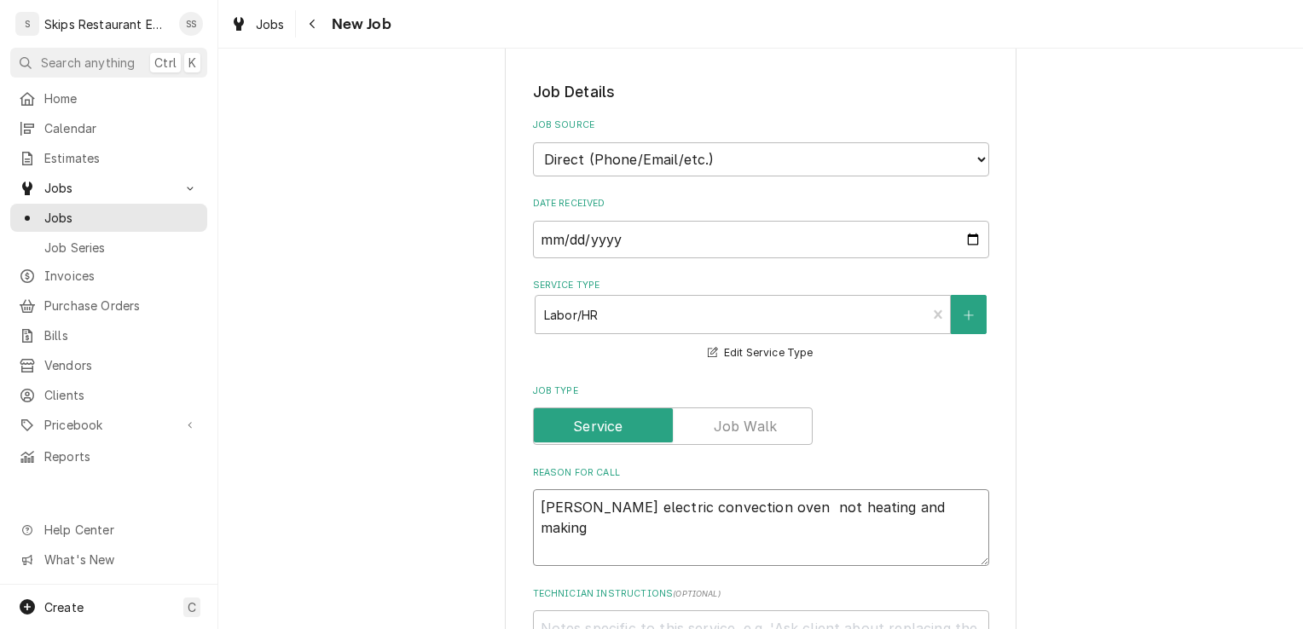
type textarea "x"
type textarea "Blodgett electric convection oven not heating and making a"
type textarea "x"
type textarea "Blodgett electric convection oven not heating and making a"
type textarea "x"
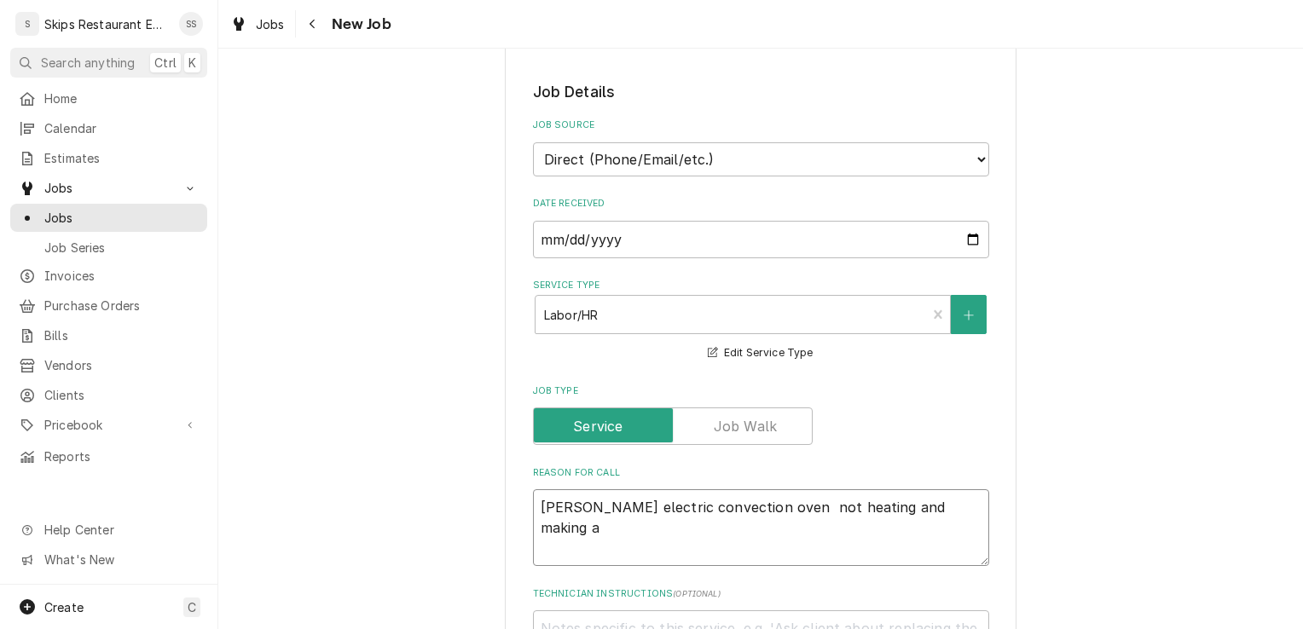
type textarea "Blodgett electric convection oven not heating and making a n"
type textarea "x"
type textarea "Blodgett electric convection oven not heating and making a no"
type textarea "x"
type textarea "Blodgett electric convection oven not heating and making a noi"
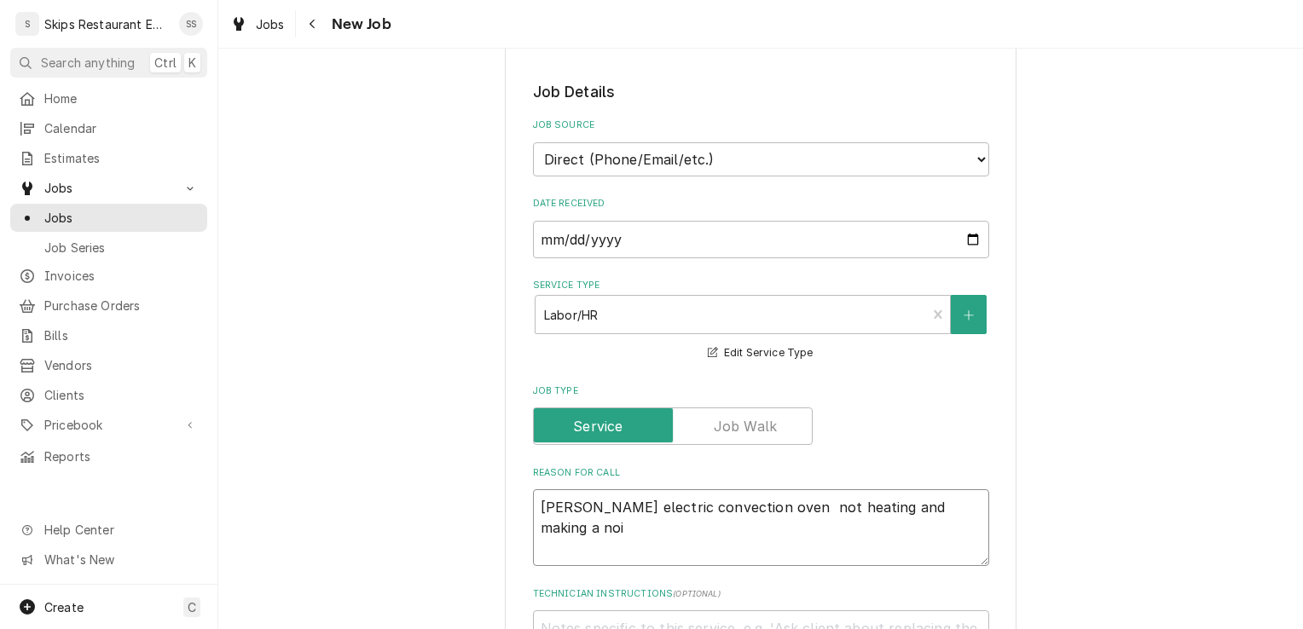
type textarea "x"
type textarea "Blodgett electric convection oven not heating and making a nois"
type textarea "x"
type textarea "Blodgett electric convection oven not heating and making a noise"
type textarea "x"
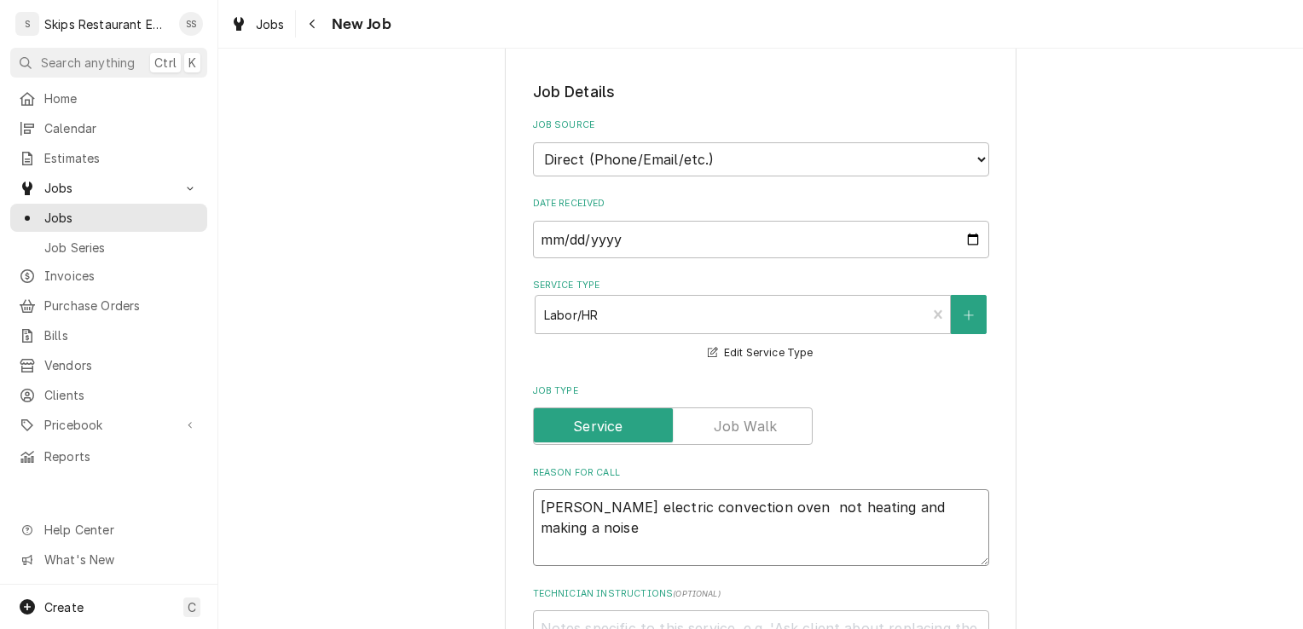
type textarea "Blodgett electric convection oven not heating and making a noise"
type textarea "x"
type textarea "Blodgett electric convection oven not heating and making a noise i"
type textarea "x"
type textarea "Blodgett electric convection oven not heating and making a noise in"
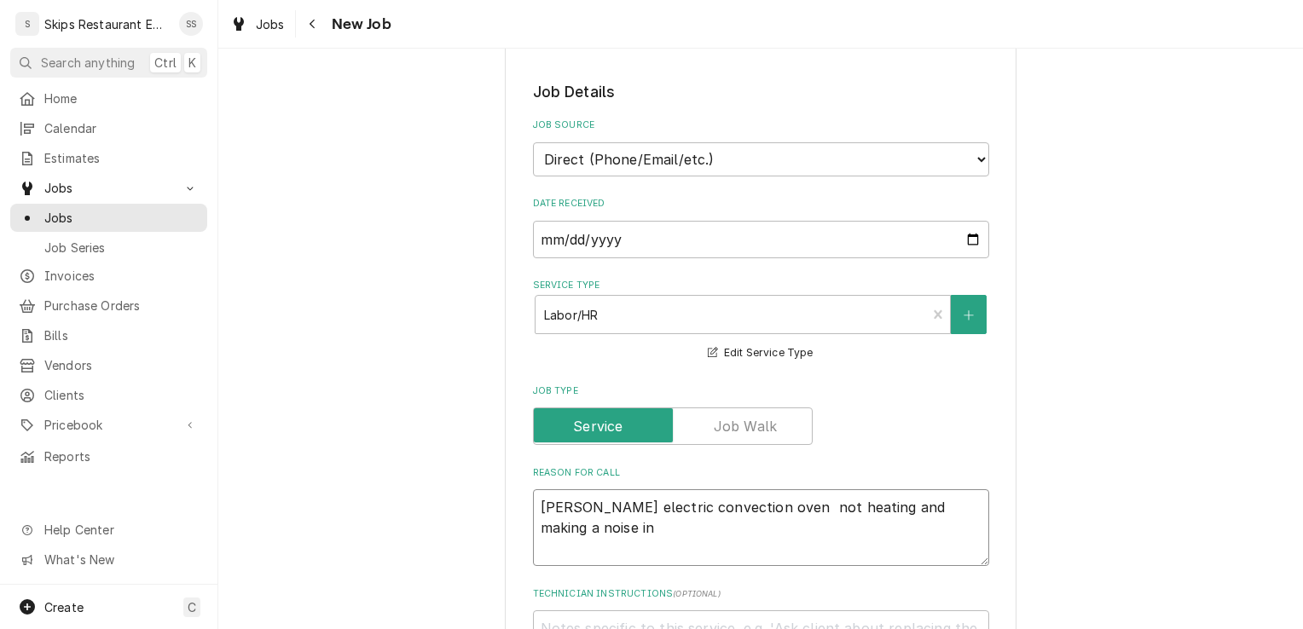
type textarea "x"
type textarea "Blodgett electric convection oven not heating and making a noise in t"
type textarea "x"
type textarea "Blodgett electric convection oven not heating and making a noise in th"
type textarea "x"
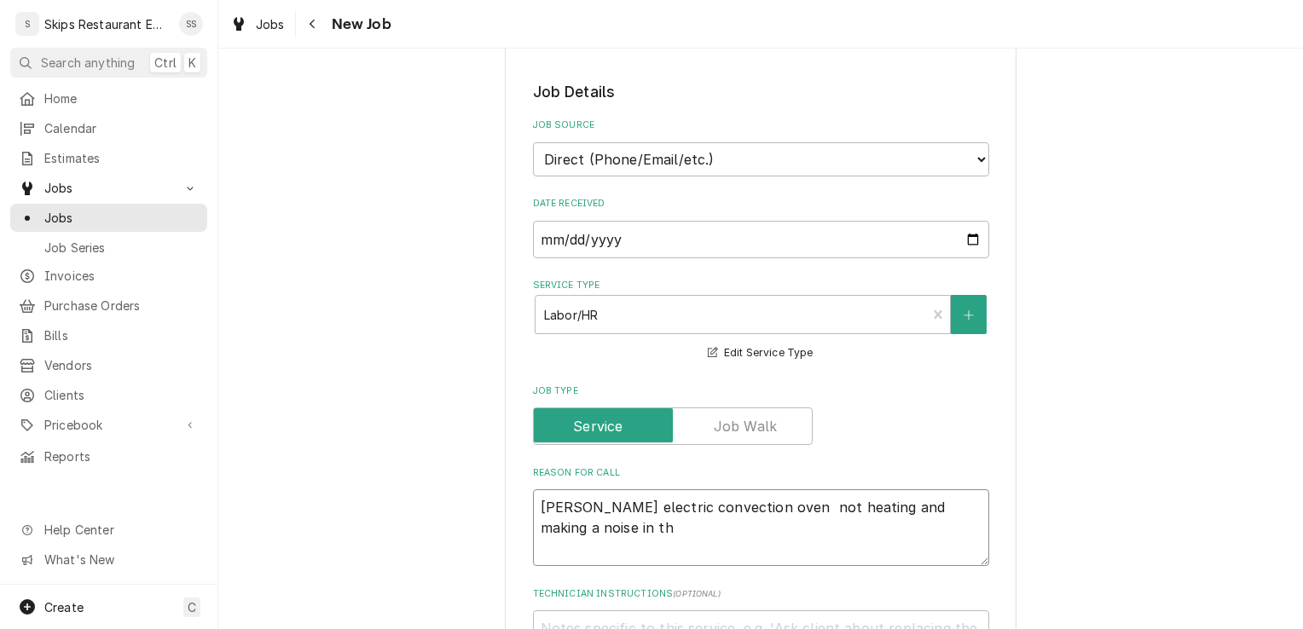
type textarea "Blodgett electric convection oven not heating and making a noise in the"
type textarea "x"
type textarea "Blodgett electric convection oven not heating and making a noise in the"
type textarea "x"
type textarea "Blodgett electric convection oven not heating and making a noise in the b"
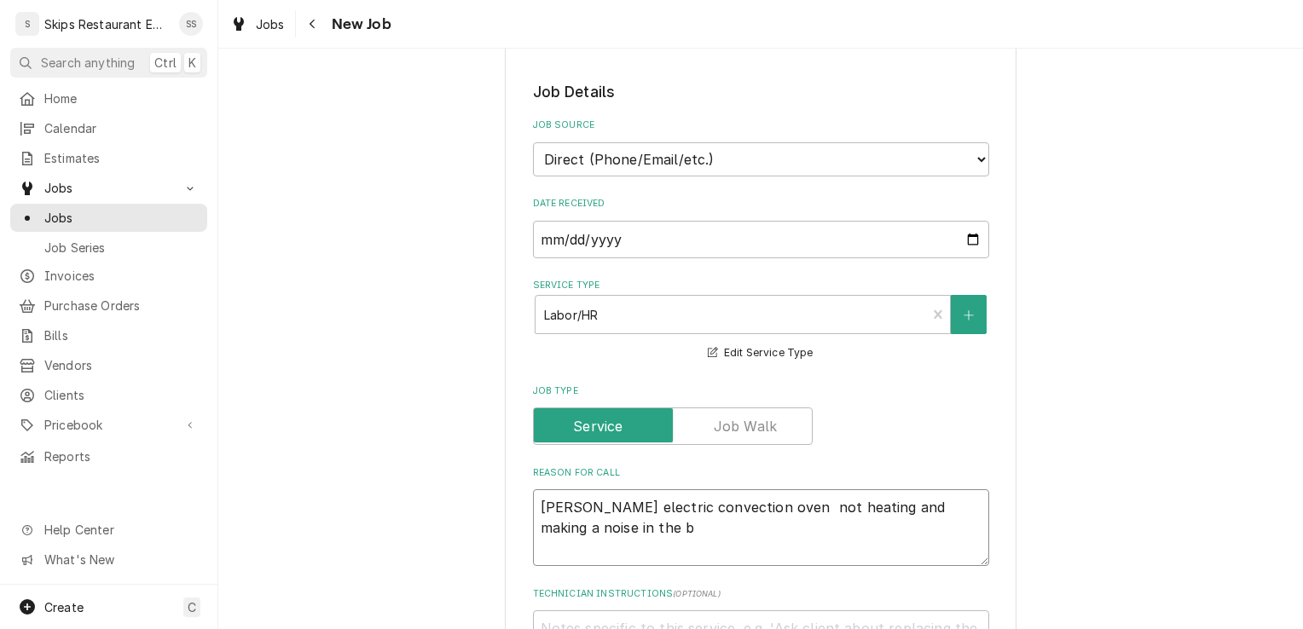
type textarea "x"
type textarea "Blodgett electric convection oven not heating and making a noise in the ba"
type textarea "x"
type textarea "Blodgett electric convection oven not heating and making a noise in the bac"
type textarea "x"
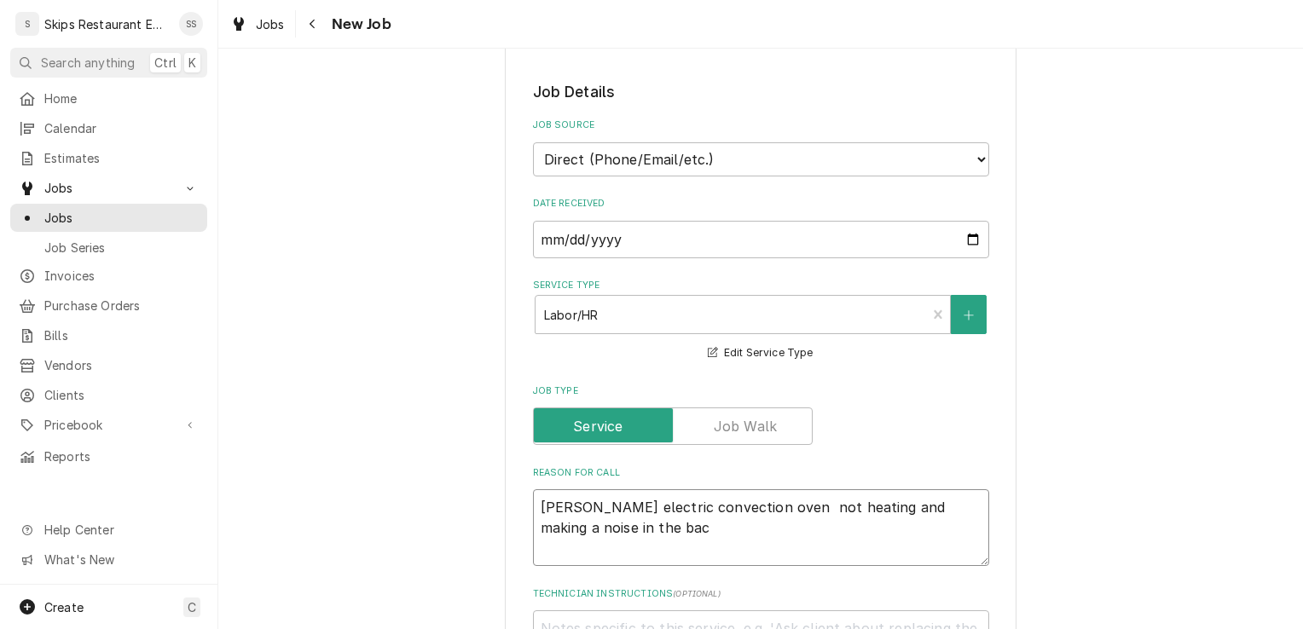
type textarea "Blodgett electric convection oven not heating and making a noise in the back"
type textarea "x"
type textarea "Blodgett electric convection oven not heating and making a noise in the back"
type textarea "x"
type textarea "Blodgett electric convection oven not heating and making a noise in the back"
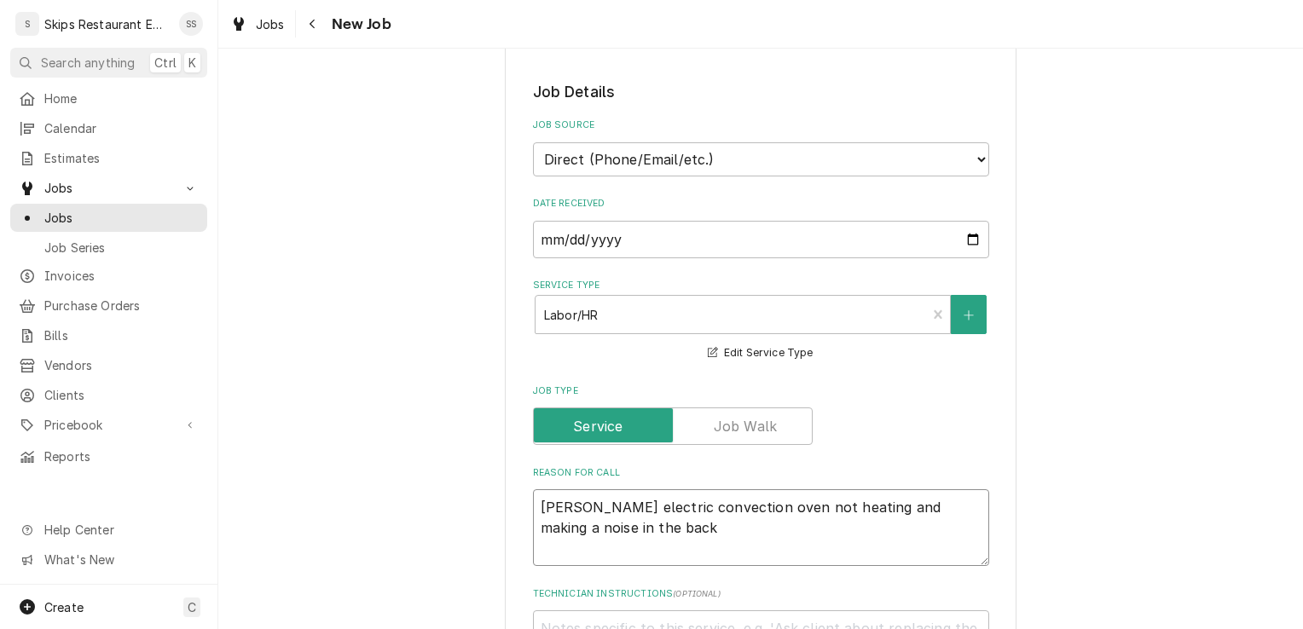
type textarea "x"
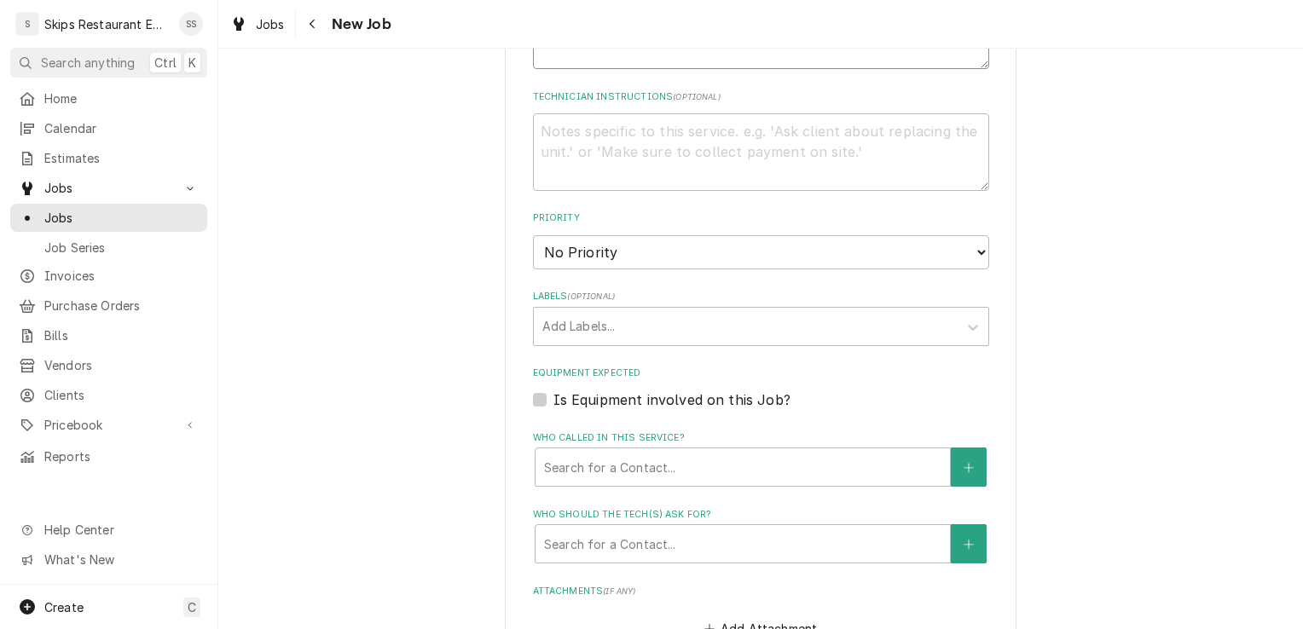
scroll to position [830, 0]
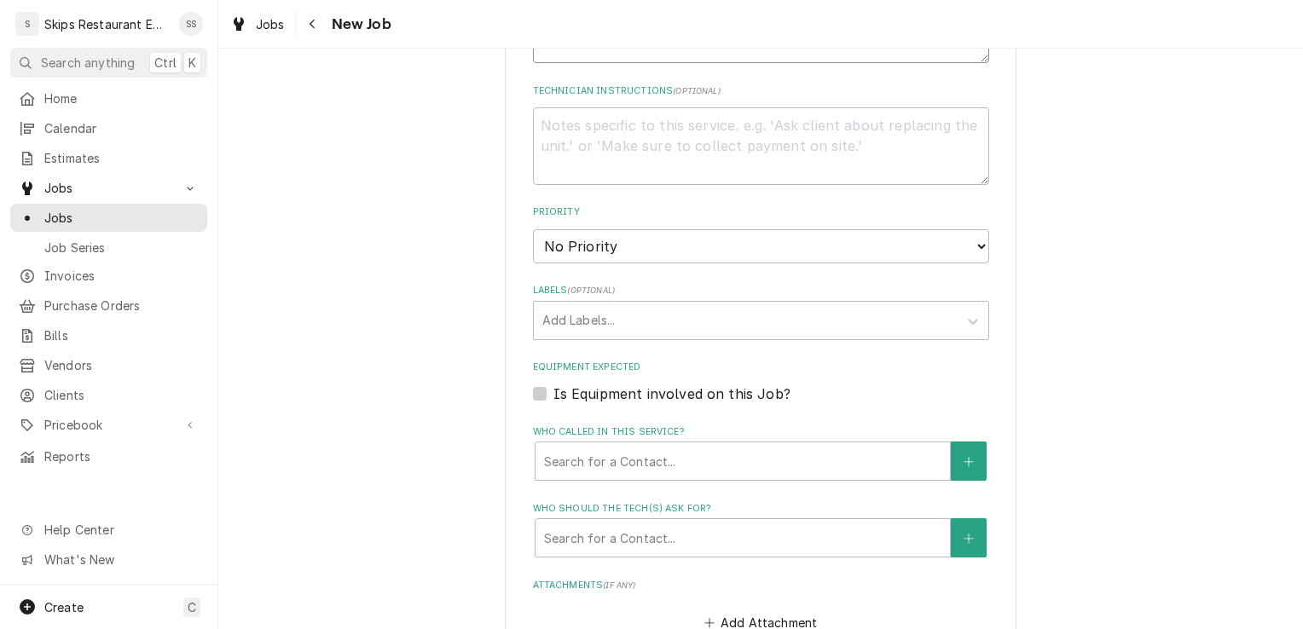
type textarea "Blodgett electric convection oven not heating and making a noise in the back"
click at [560, 397] on label "Is Equipment involved on this Job?" at bounding box center [672, 394] width 237 height 20
click at [560, 397] on input "Equipment Expected" at bounding box center [782, 403] width 456 height 38
checkbox input "true"
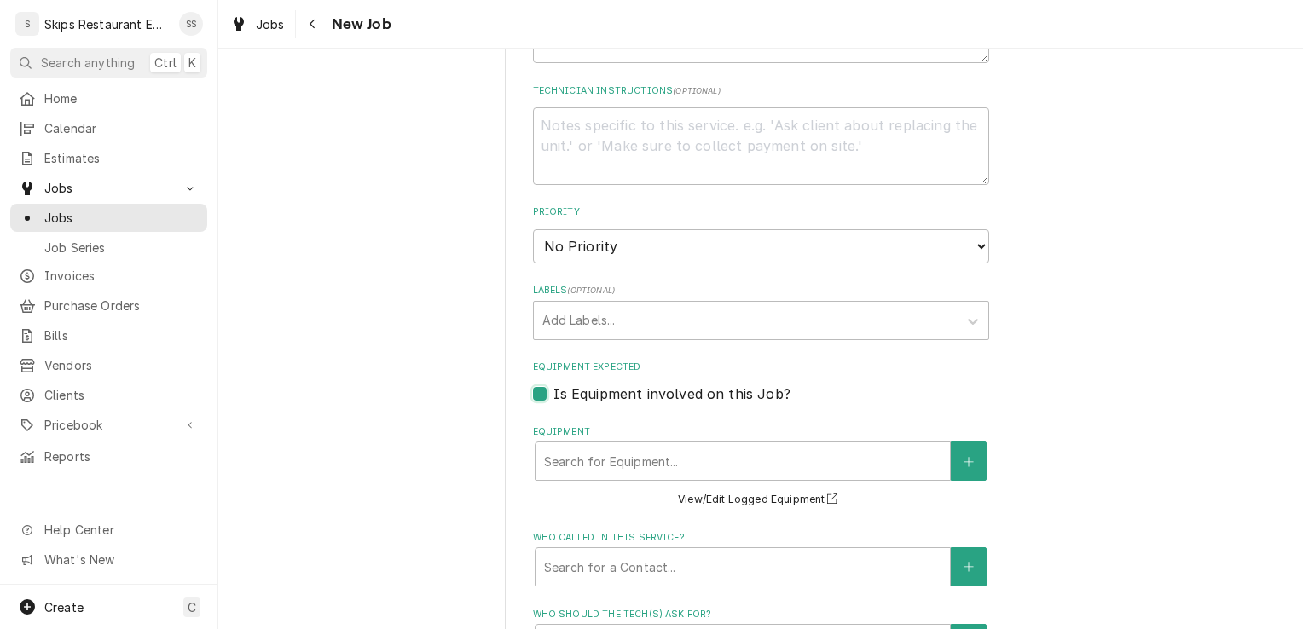
type textarea "x"
click at [681, 460] on div "Equipment" at bounding box center [742, 461] width 397 height 31
click at [595, 467] on div "Equipment" at bounding box center [742, 461] width 397 height 31
click at [967, 457] on icon "Create New Equipment" at bounding box center [969, 462] width 10 height 12
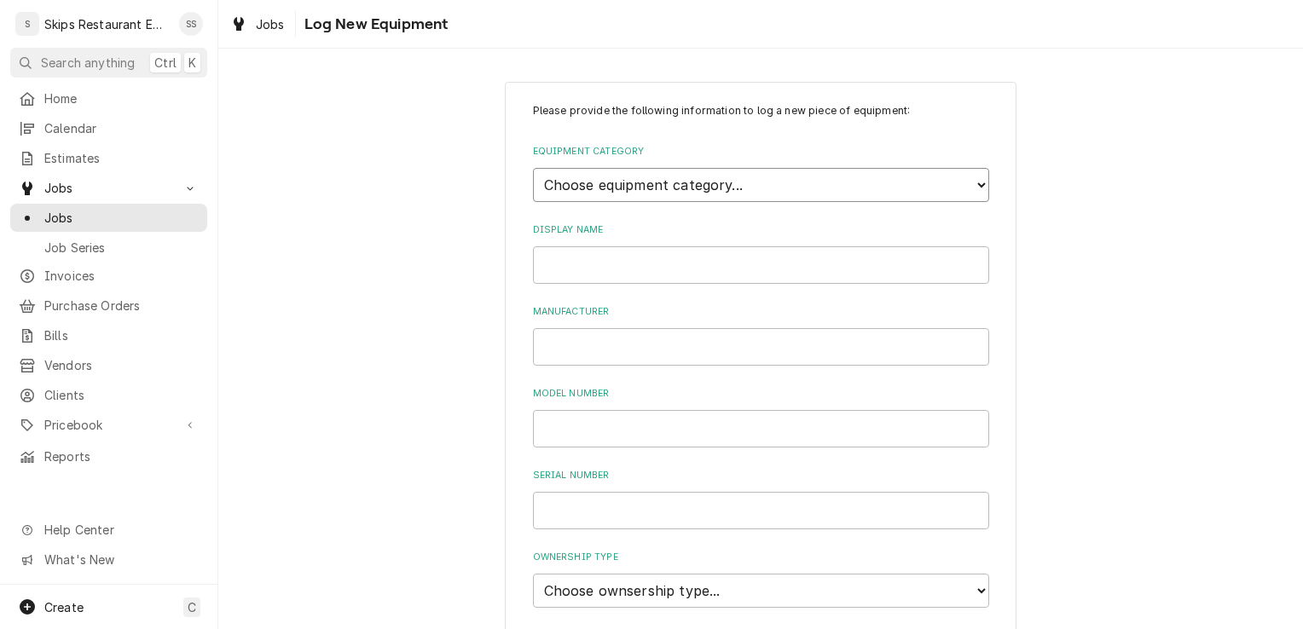
click at [636, 175] on select "Choose equipment category... Cooking Equipment Fryers Ice Machines Ovens and Ra…" at bounding box center [761, 185] width 456 height 34
select select "4"
click at [533, 168] on select "Choose equipment category... Cooking Equipment Fryers Ice Machines Ovens and Ra…" at bounding box center [761, 185] width 456 height 34
click at [603, 264] on select "Choose equipment type... Combi Oven Convection Oven Countertop Electric Range C…" at bounding box center [761, 264] width 456 height 34
select select "21"
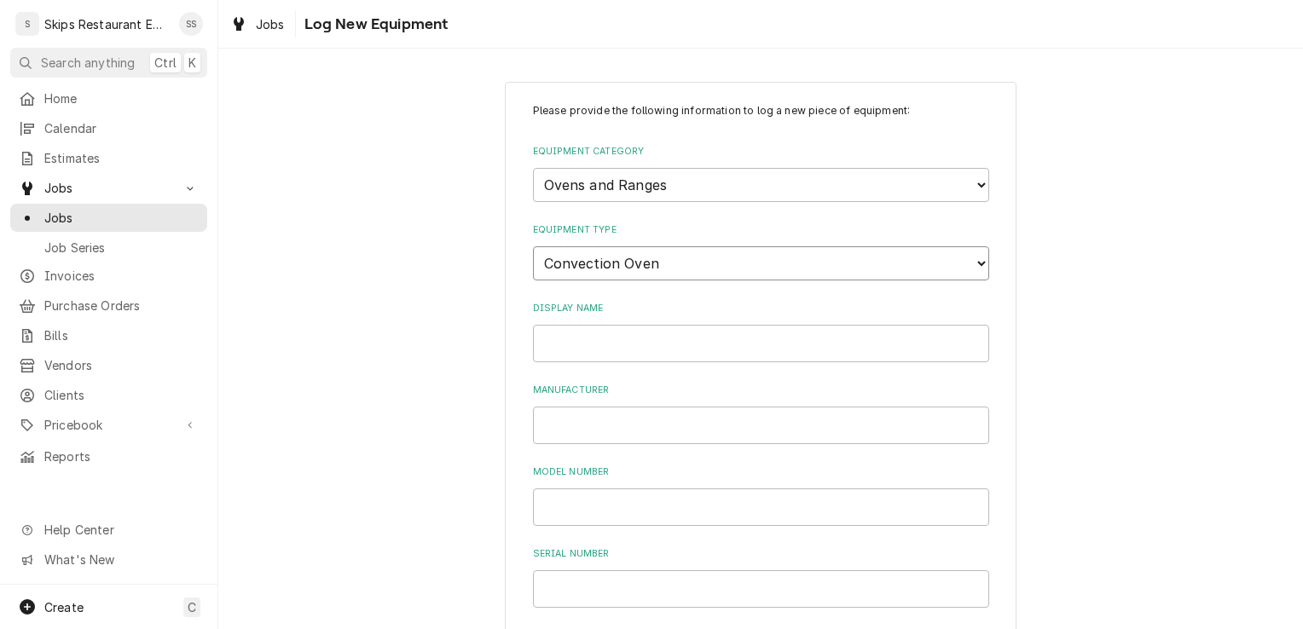
click at [533, 247] on select "Choose equipment type... Combi Oven Convection Oven Countertop Electric Range C…" at bounding box center [761, 264] width 456 height 34
click at [629, 345] on input "Display Name" at bounding box center [761, 344] width 456 height 38
type input "convection oven"
click at [557, 430] on input "Manufacturer" at bounding box center [761, 426] width 456 height 38
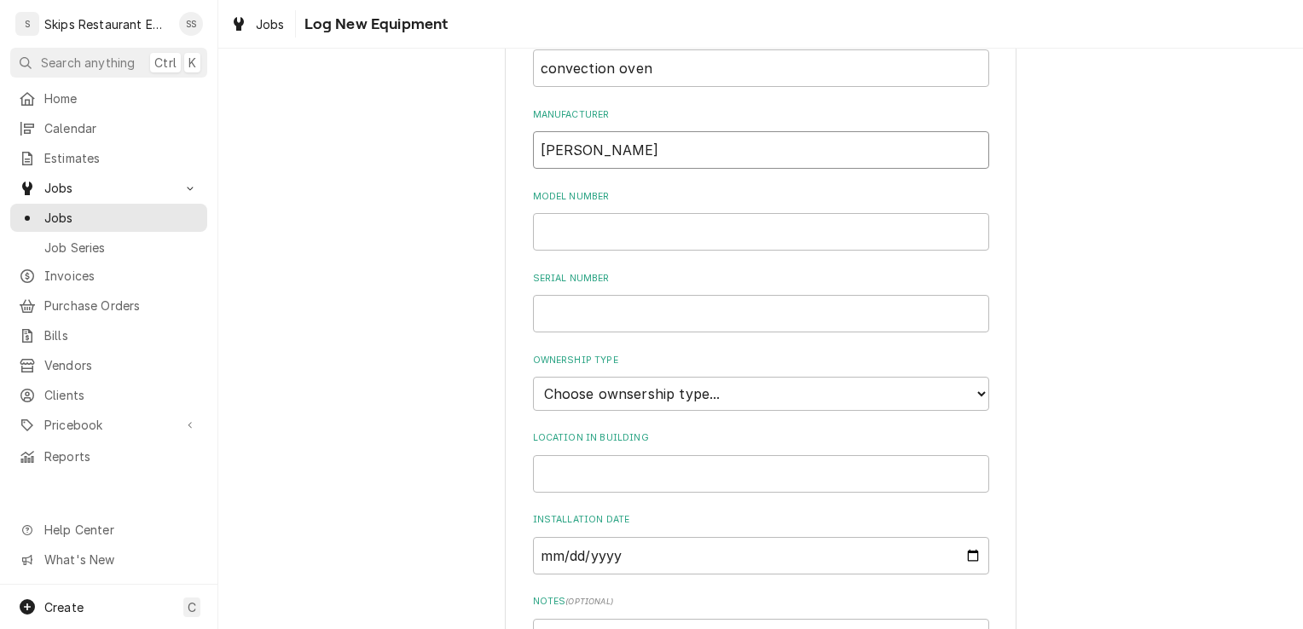
scroll to position [351, 0]
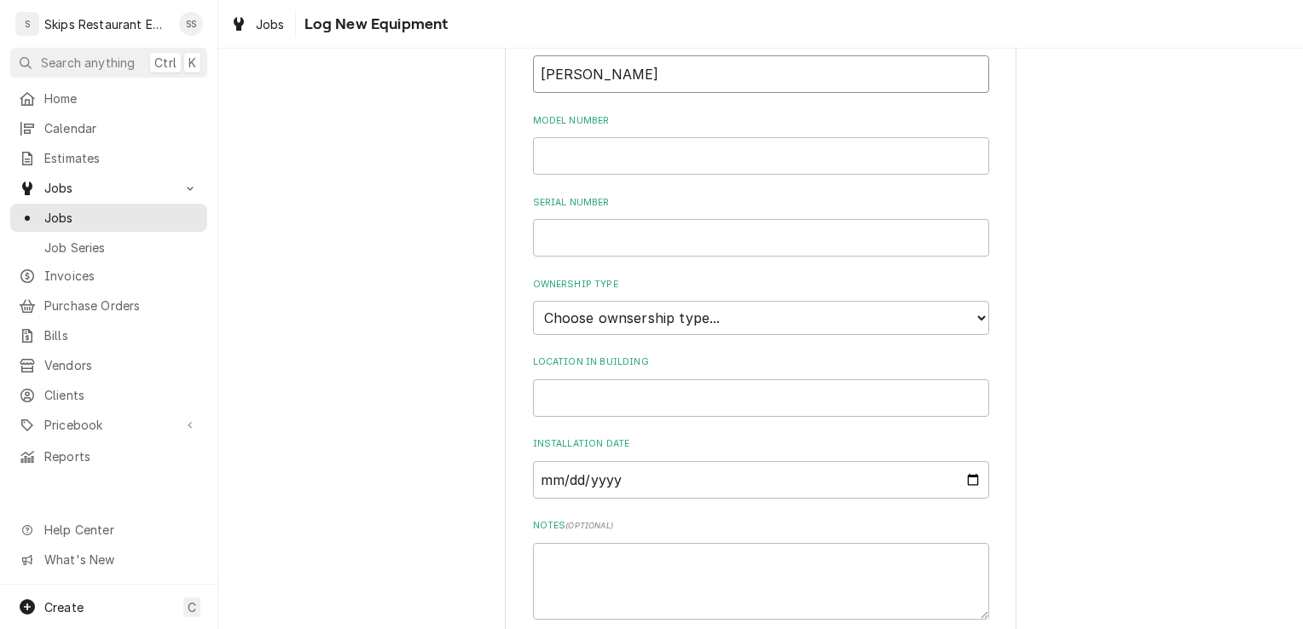
type input "Blodgett"
click at [636, 318] on select "Choose ownsership type... Unknown Owned Leased Rented" at bounding box center [761, 318] width 456 height 34
select select "1"
click at [533, 301] on select "Choose ownsership type... Unknown Owned Leased Rented" at bounding box center [761, 318] width 456 height 34
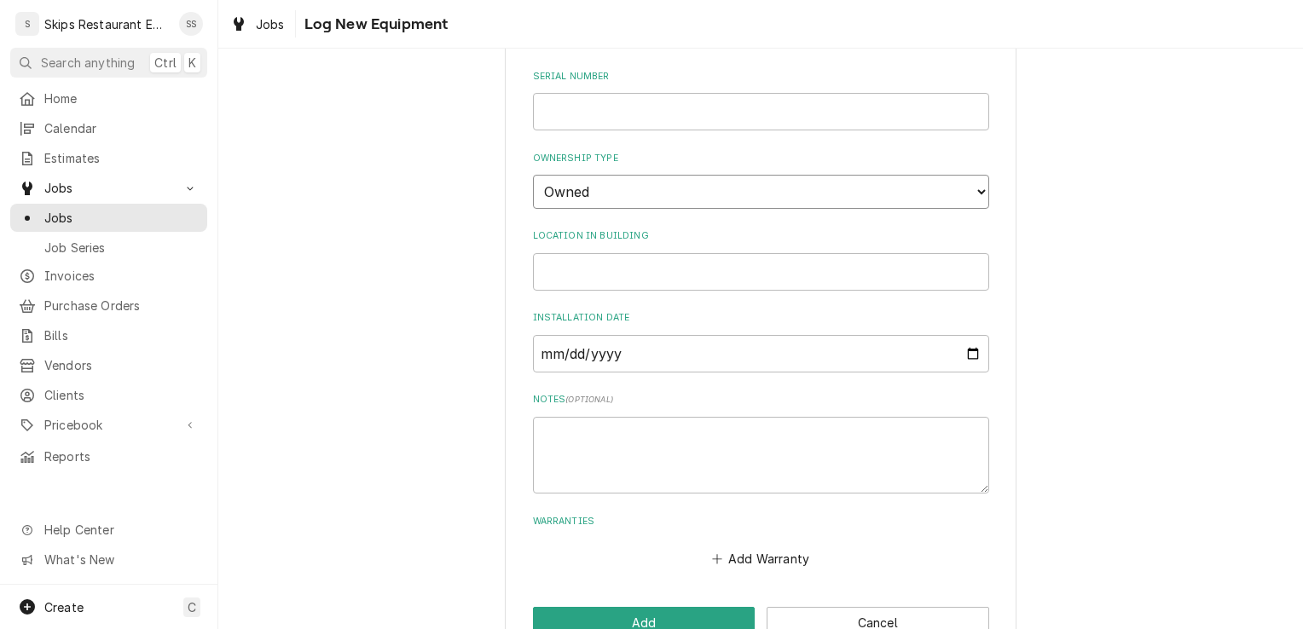
scroll to position [522, 0]
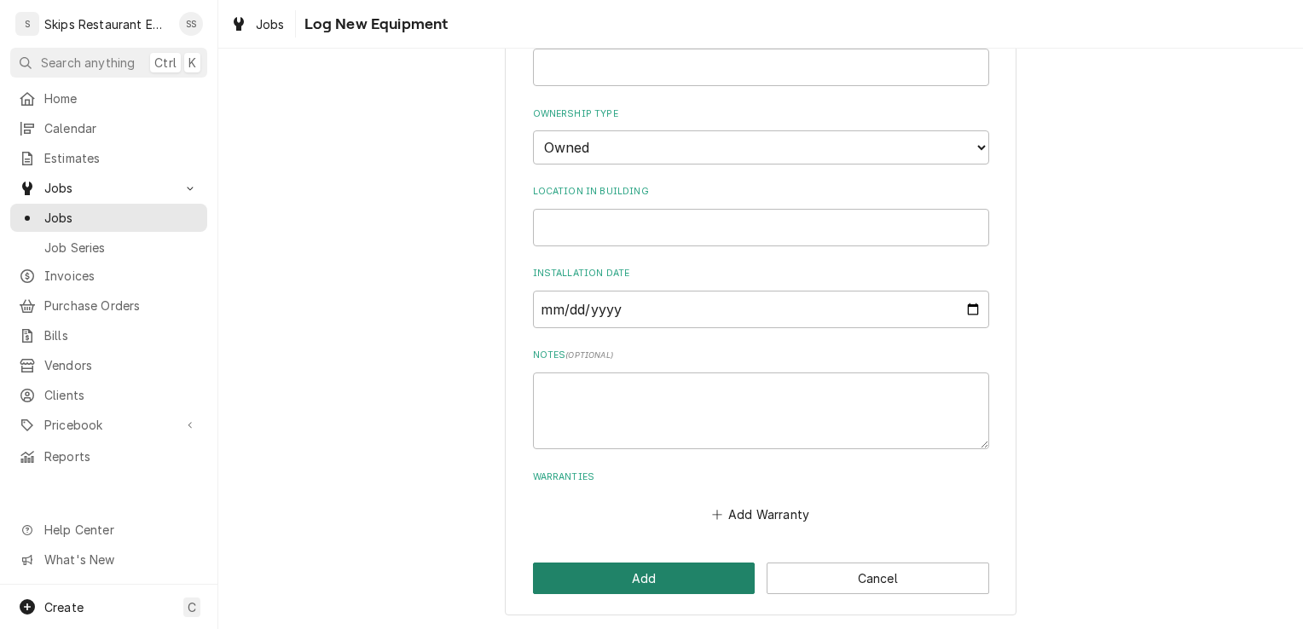
click at [612, 576] on button "Add" at bounding box center [644, 579] width 223 height 32
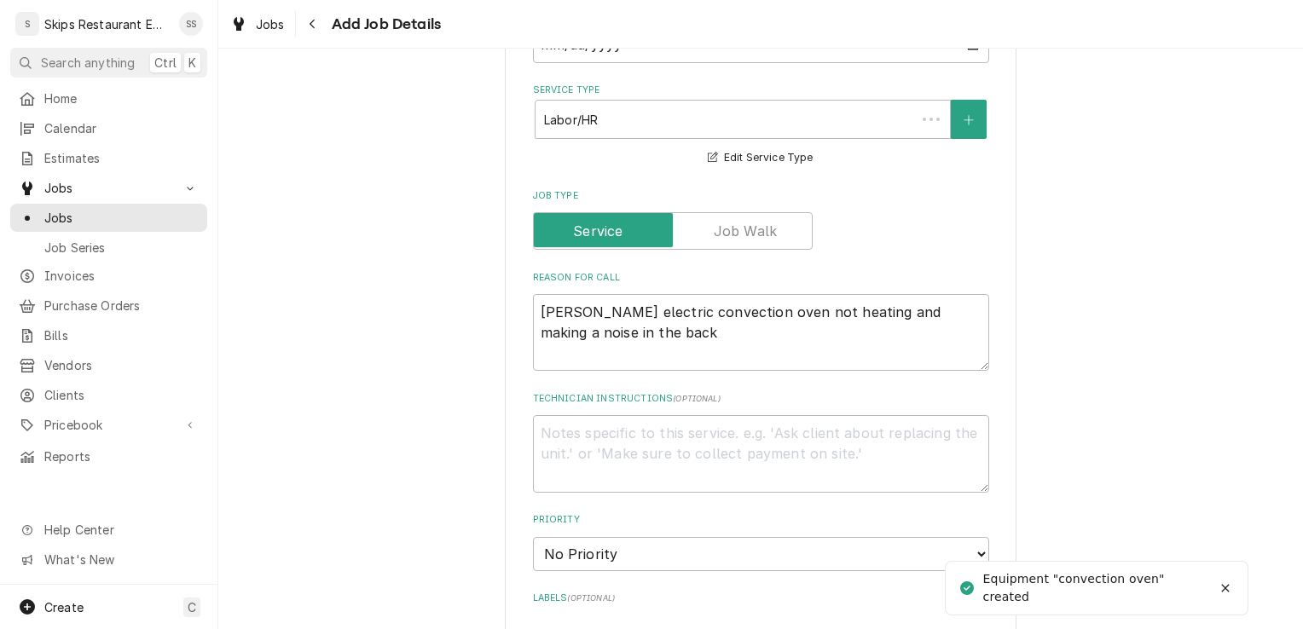
scroll to position [830, 0]
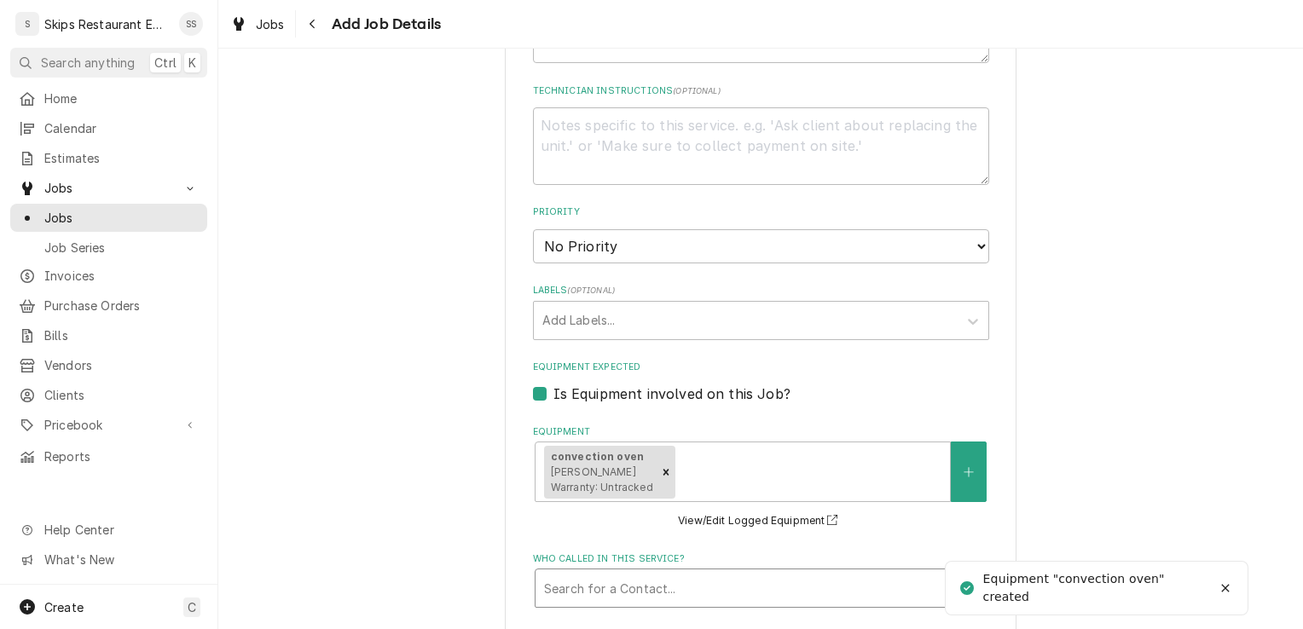
type textarea "x"
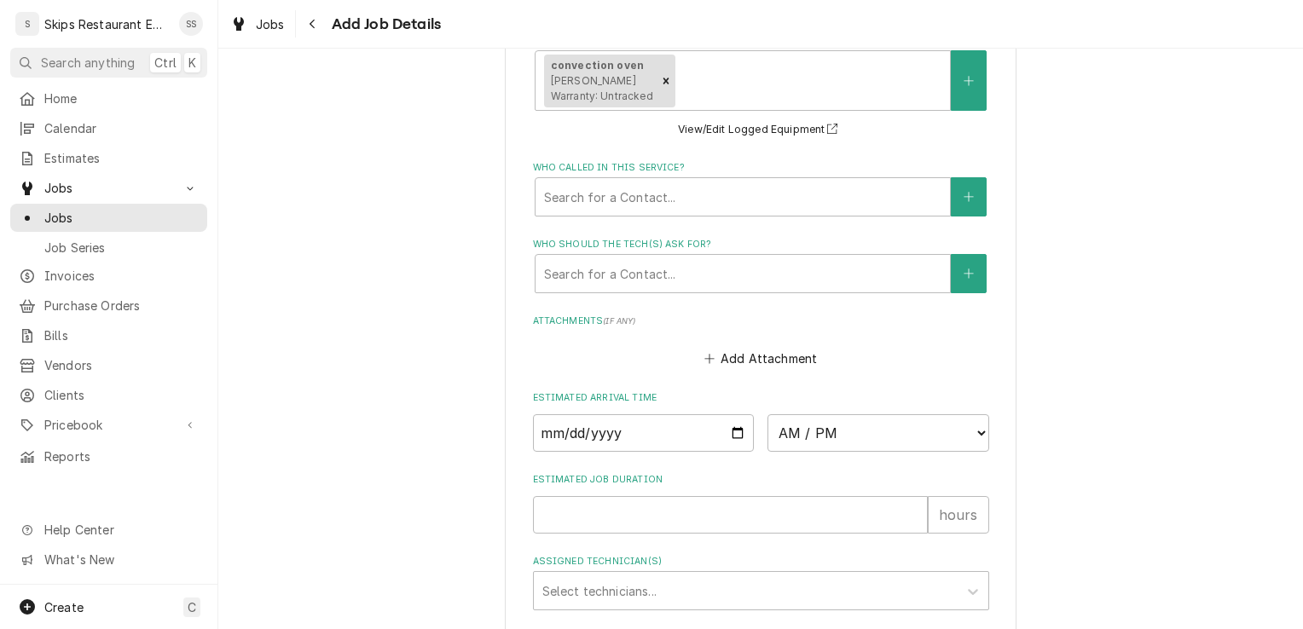
scroll to position [1217, 0]
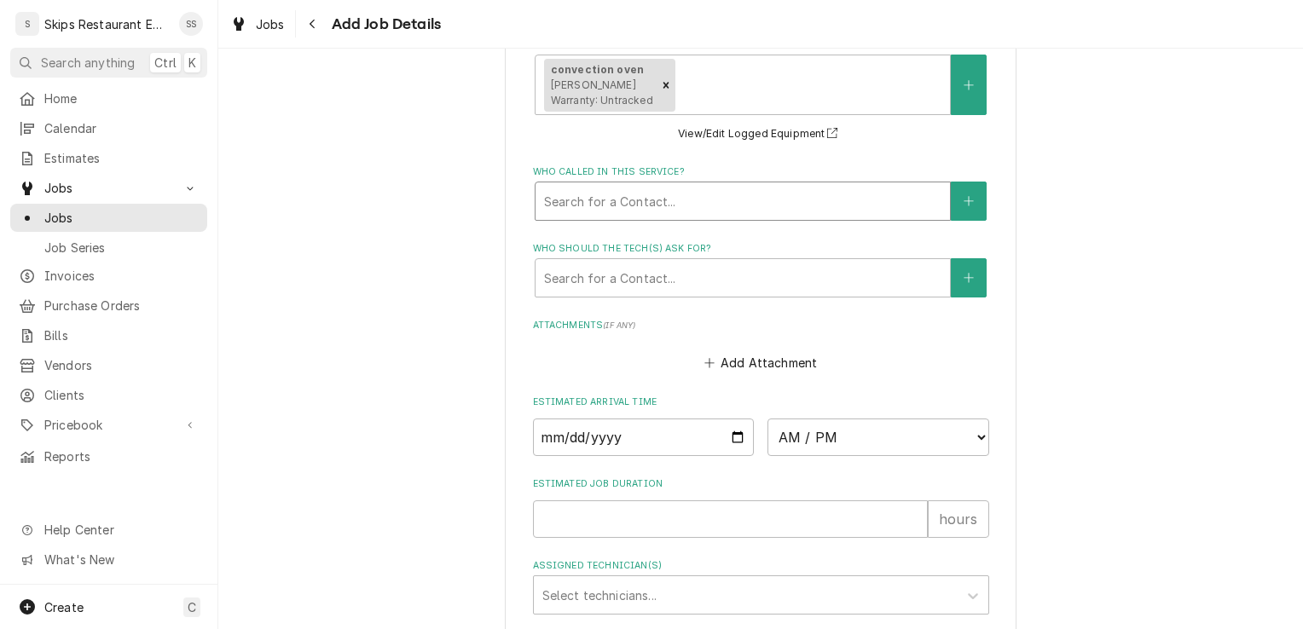
click at [647, 212] on div "Who called in this service?" at bounding box center [742, 201] width 397 height 31
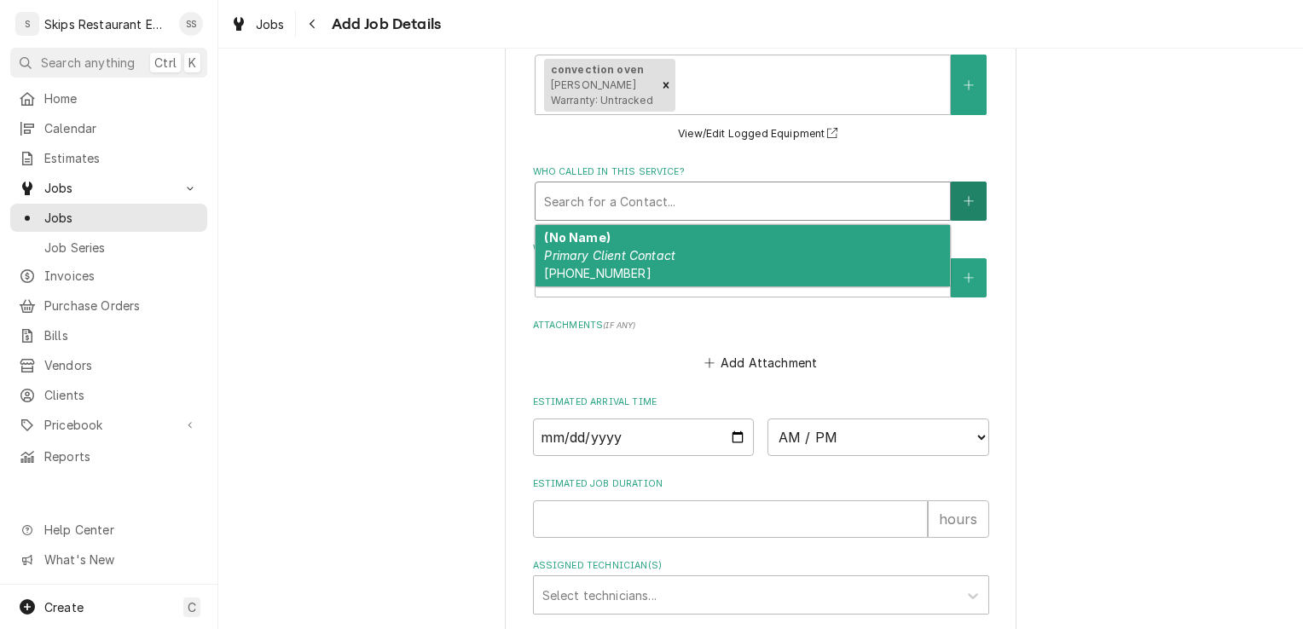
click at [954, 203] on button "Who called in this service?" at bounding box center [969, 201] width 36 height 39
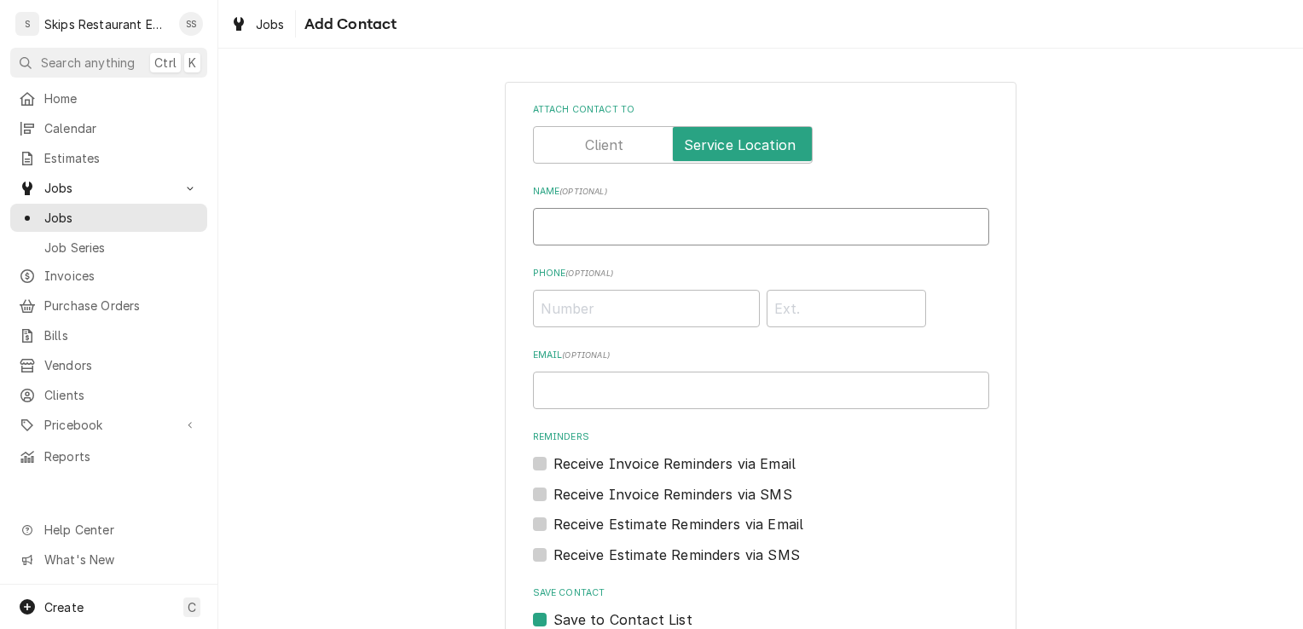
click at [550, 229] on input "Name ( optional )" at bounding box center [761, 227] width 456 height 38
type input "Santiago"
click at [566, 311] on input "Phone ( optional )" at bounding box center [646, 309] width 227 height 38
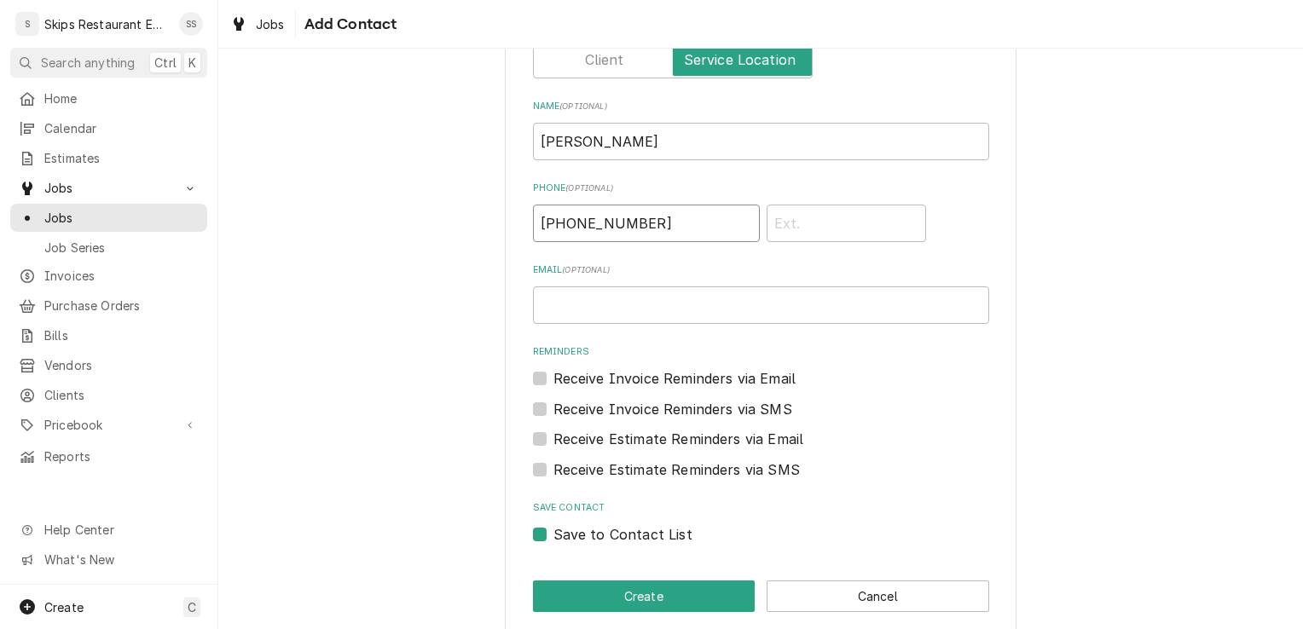
scroll to position [104, 0]
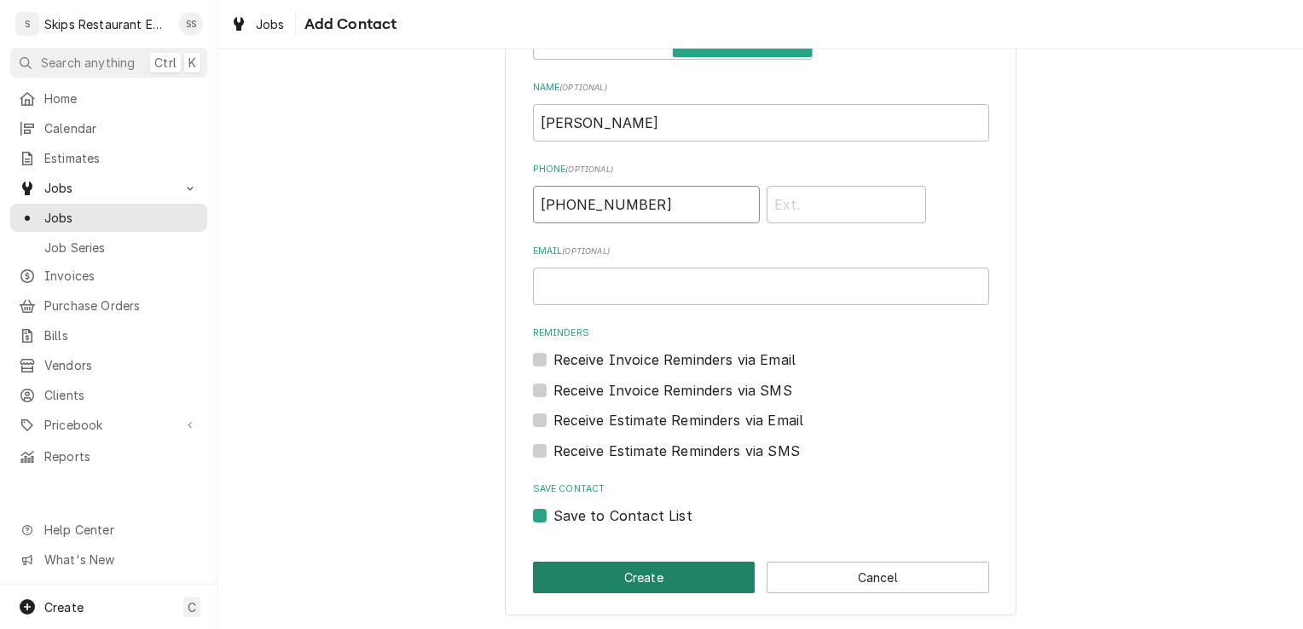
type input "(361) 250-0608"
click at [568, 582] on button "Create" at bounding box center [644, 578] width 223 height 32
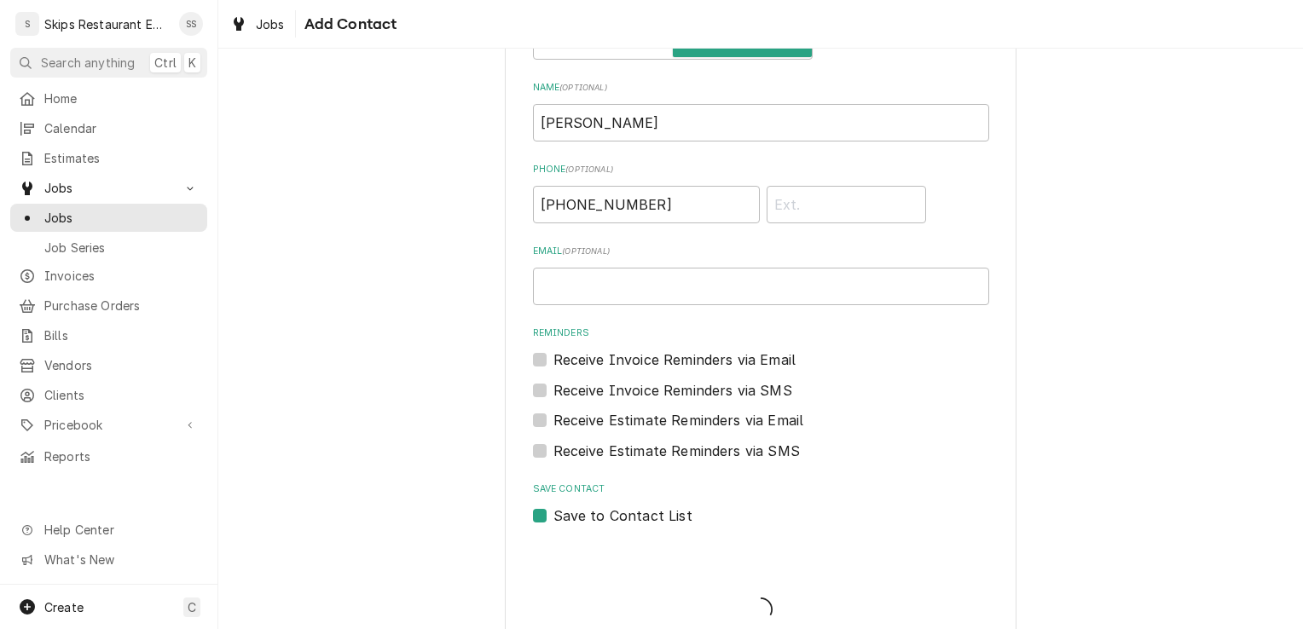
scroll to position [1198, 0]
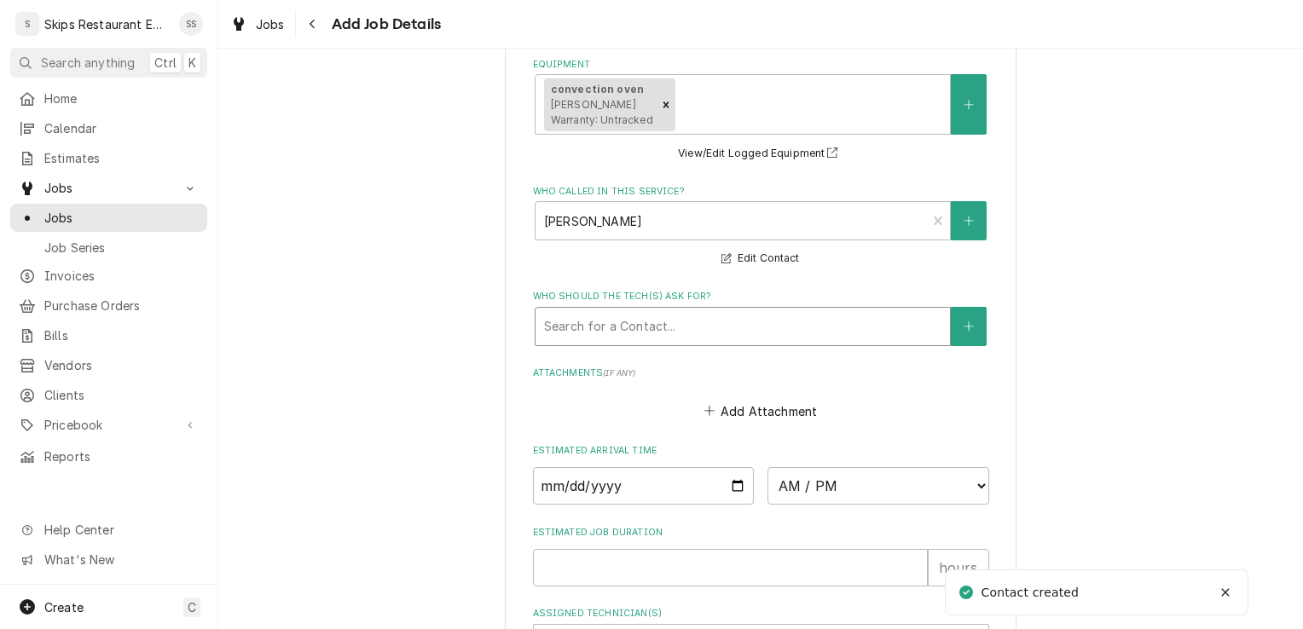
click at [587, 322] on div "Who should the tech(s) ask for?" at bounding box center [742, 326] width 397 height 31
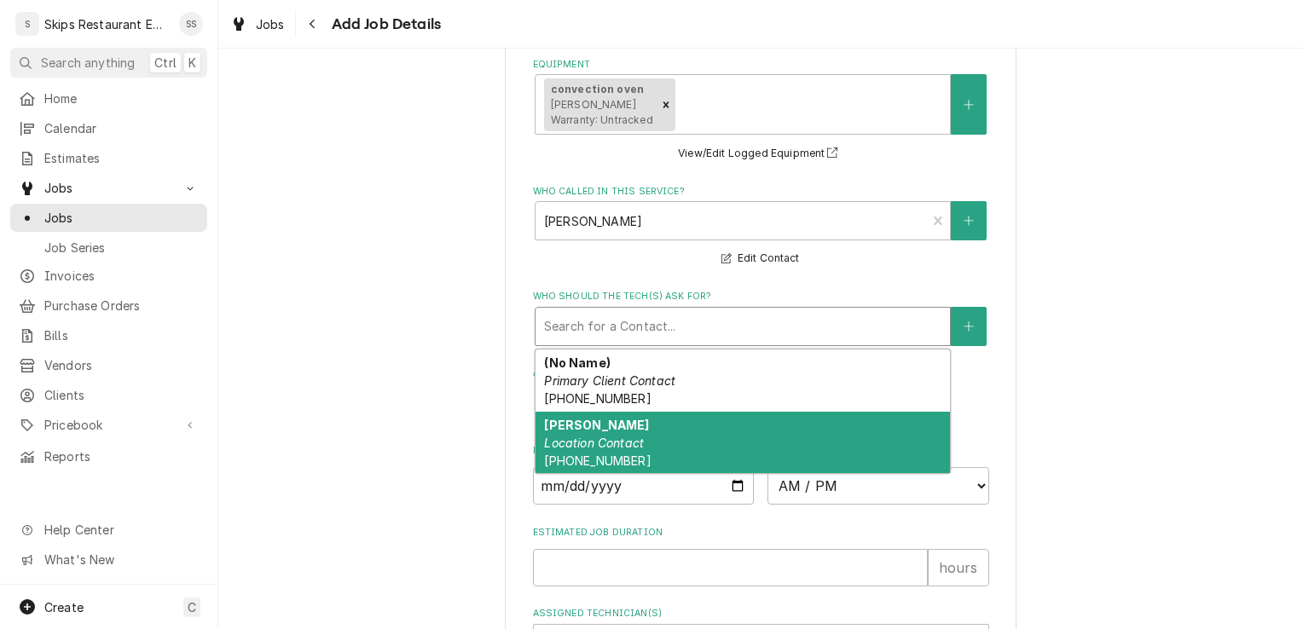
click at [595, 449] on em "Location Contact" at bounding box center [594, 443] width 100 height 15
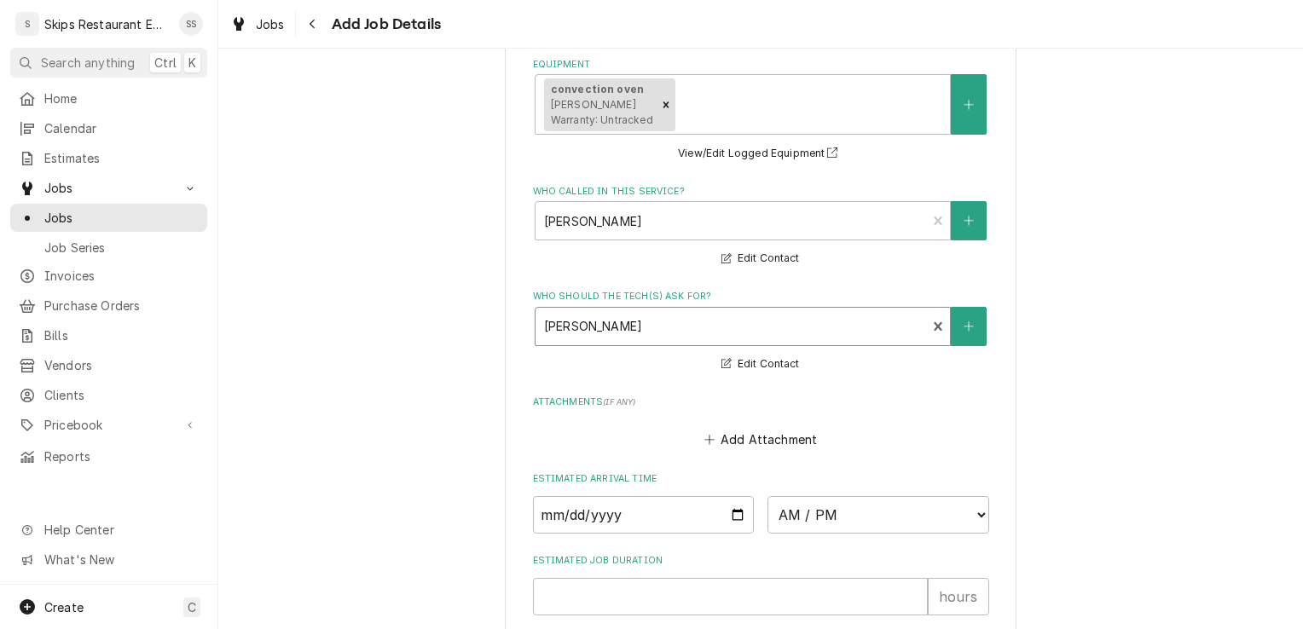
scroll to position [1410, 0]
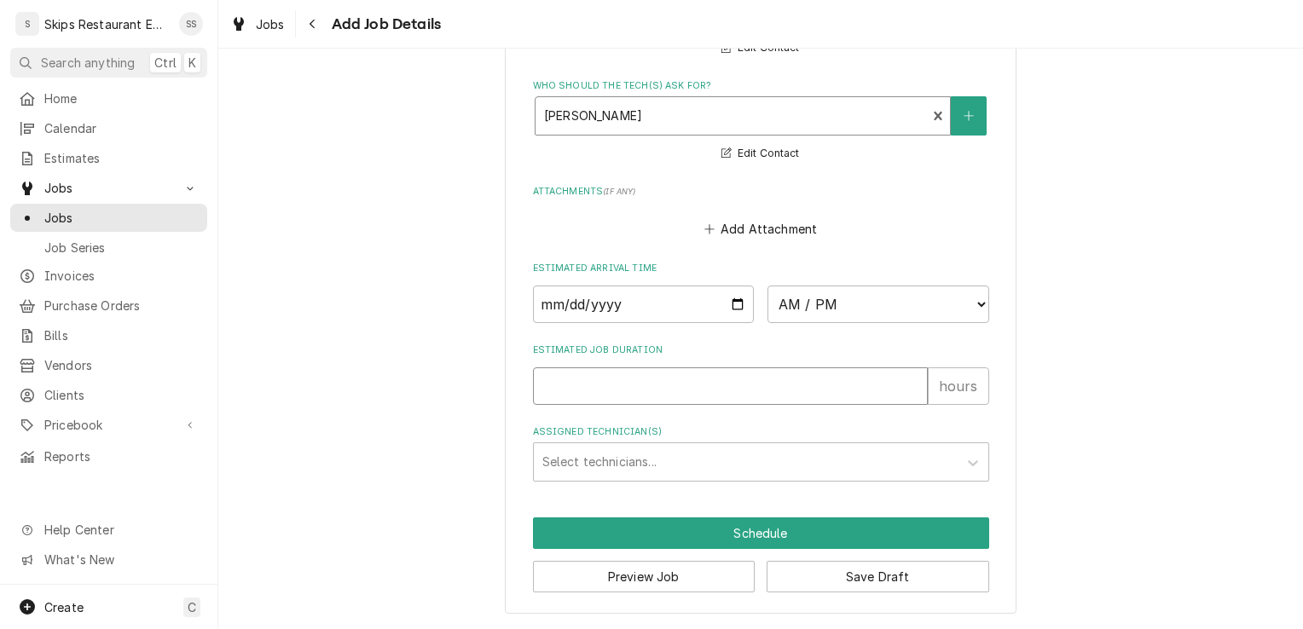
click at [583, 387] on input "Estimated Job Duration" at bounding box center [730, 387] width 395 height 38
type textarea "x"
type input "1"
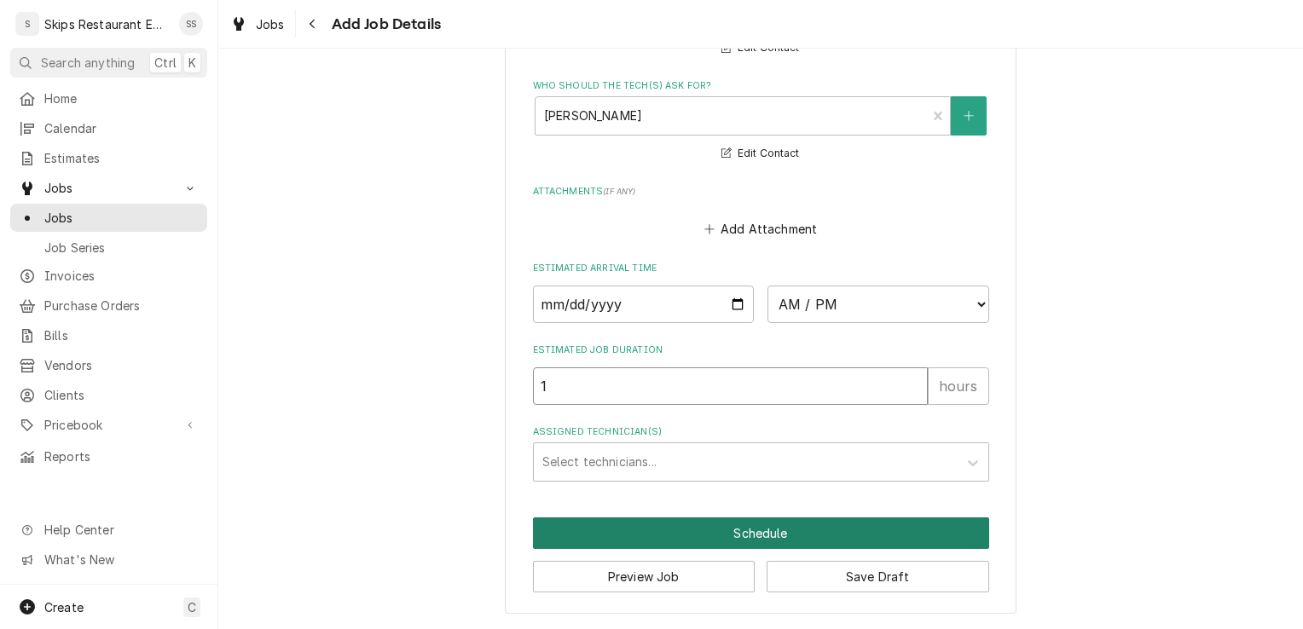
type textarea "x"
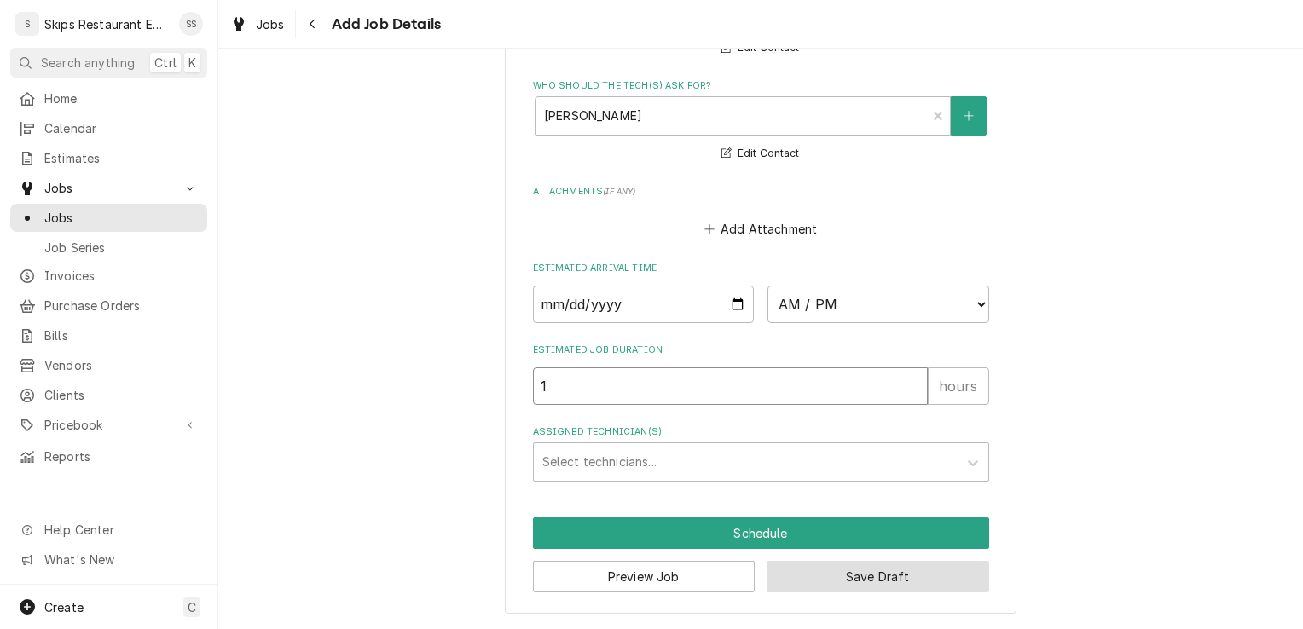
type input "1"
click at [798, 581] on button "Save Draft" at bounding box center [878, 577] width 223 height 32
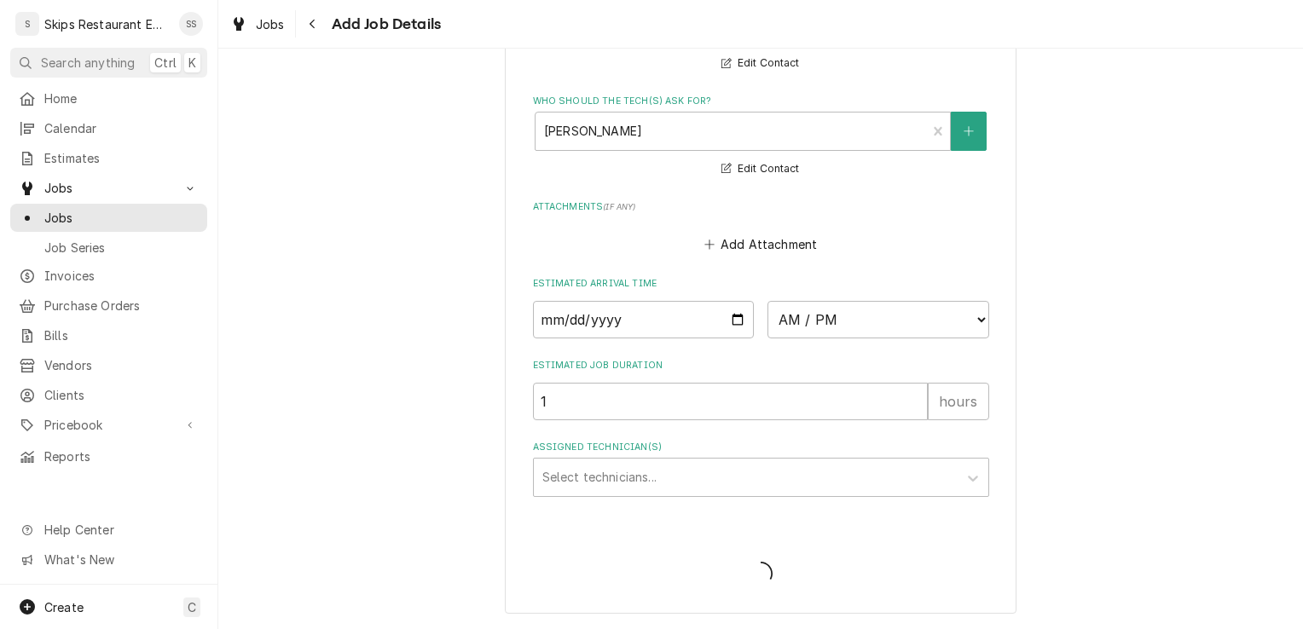
type textarea "x"
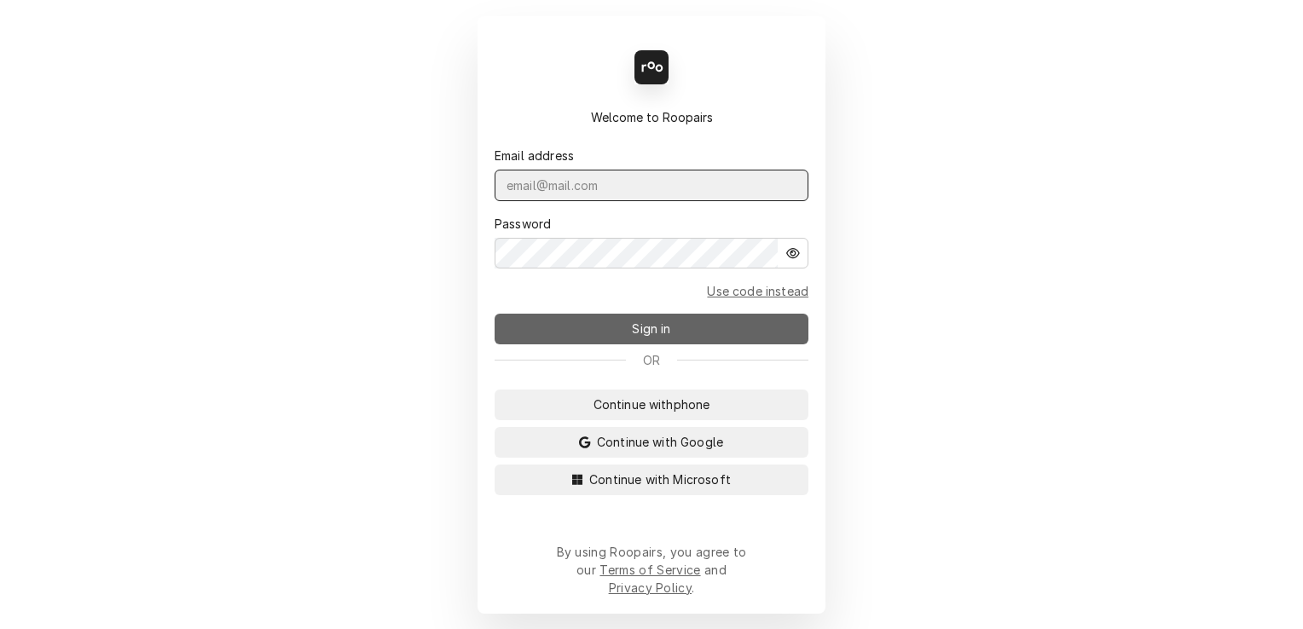
type input "shanskipper@gmail.com"
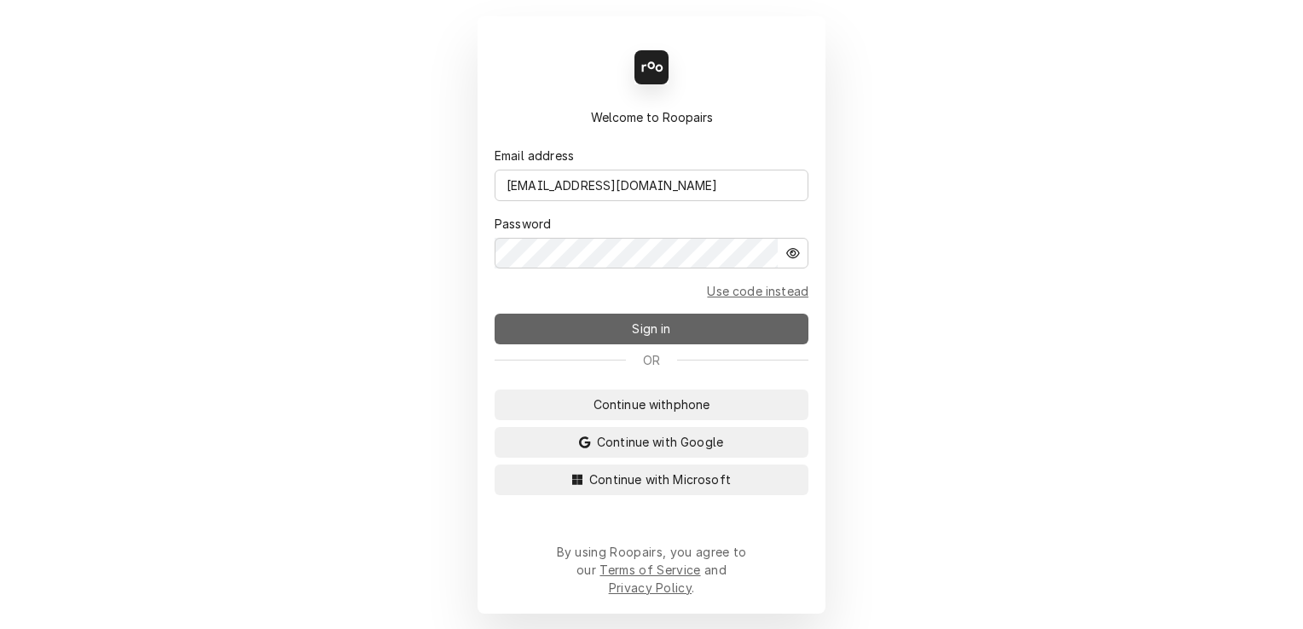
click at [671, 338] on span "Sign in" at bounding box center [651, 329] width 45 height 18
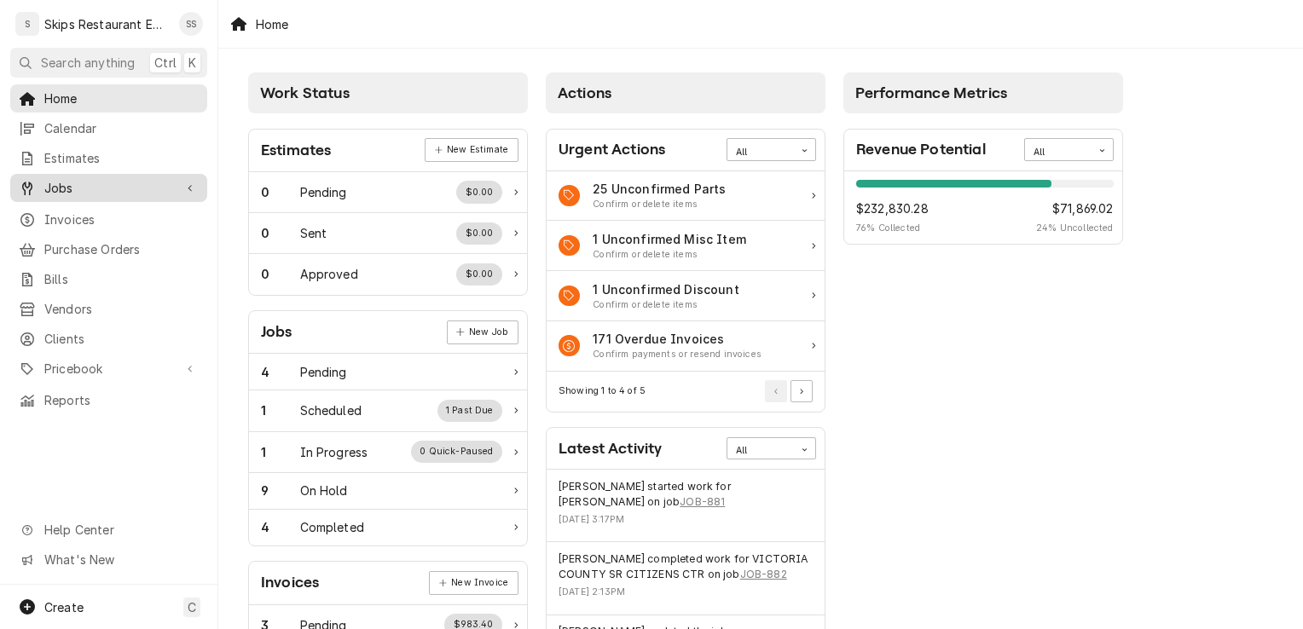
click at [71, 179] on span "Jobs" at bounding box center [108, 188] width 129 height 18
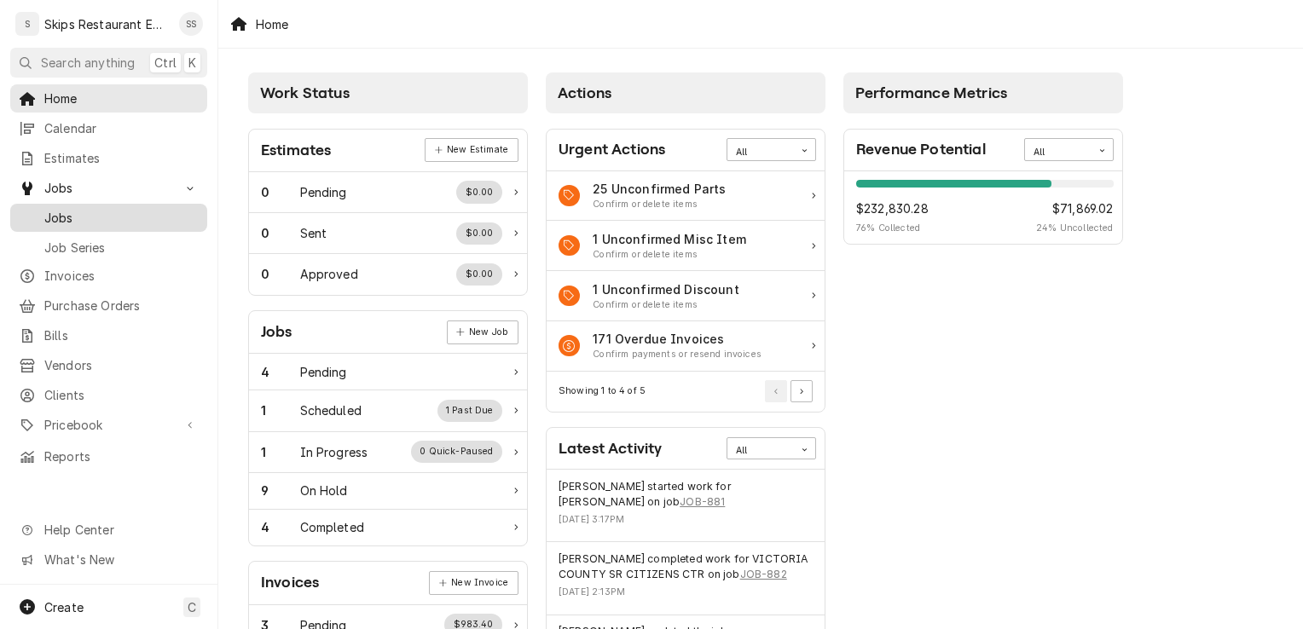
click at [65, 209] on span "Jobs" at bounding box center [121, 218] width 154 height 18
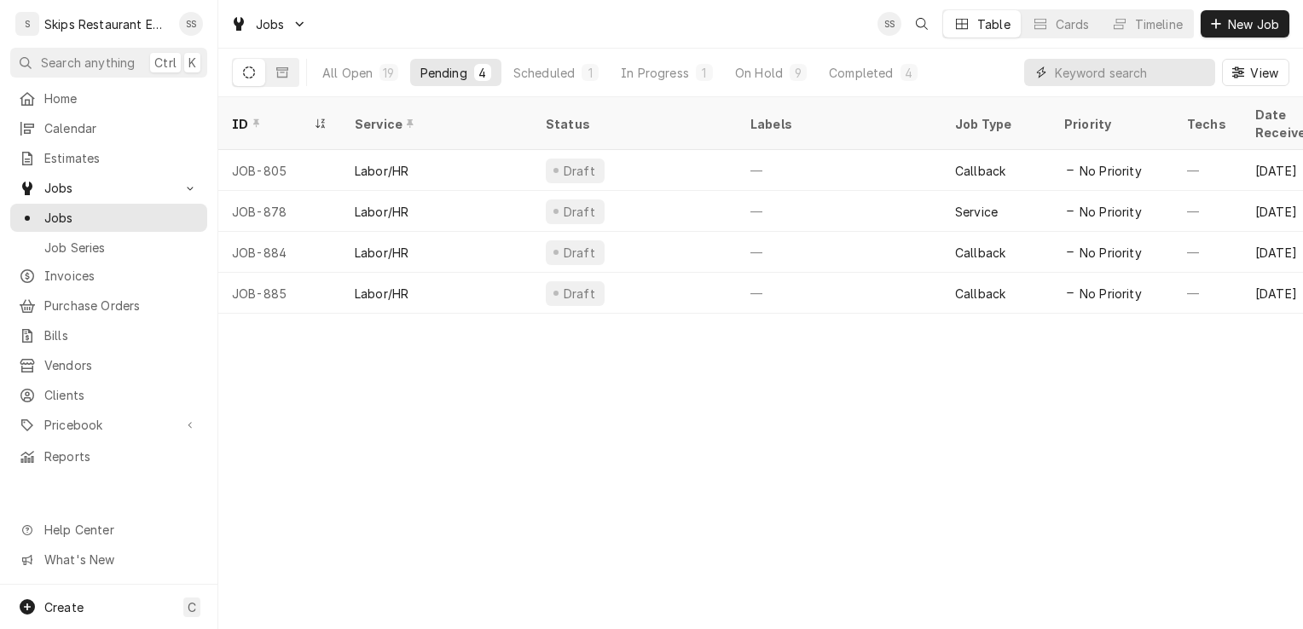
click at [1081, 75] on input "Dynamic Content Wrapper" at bounding box center [1131, 72] width 152 height 27
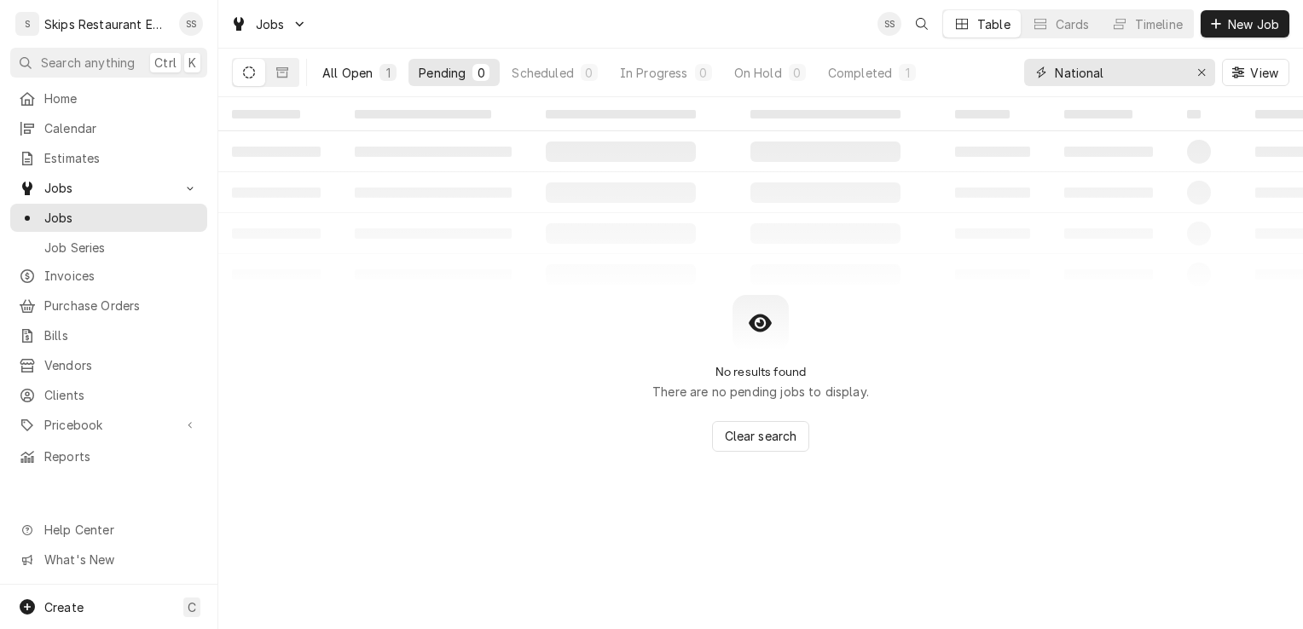
type input "National"
click at [350, 78] on div "All Open" at bounding box center [347, 73] width 50 height 18
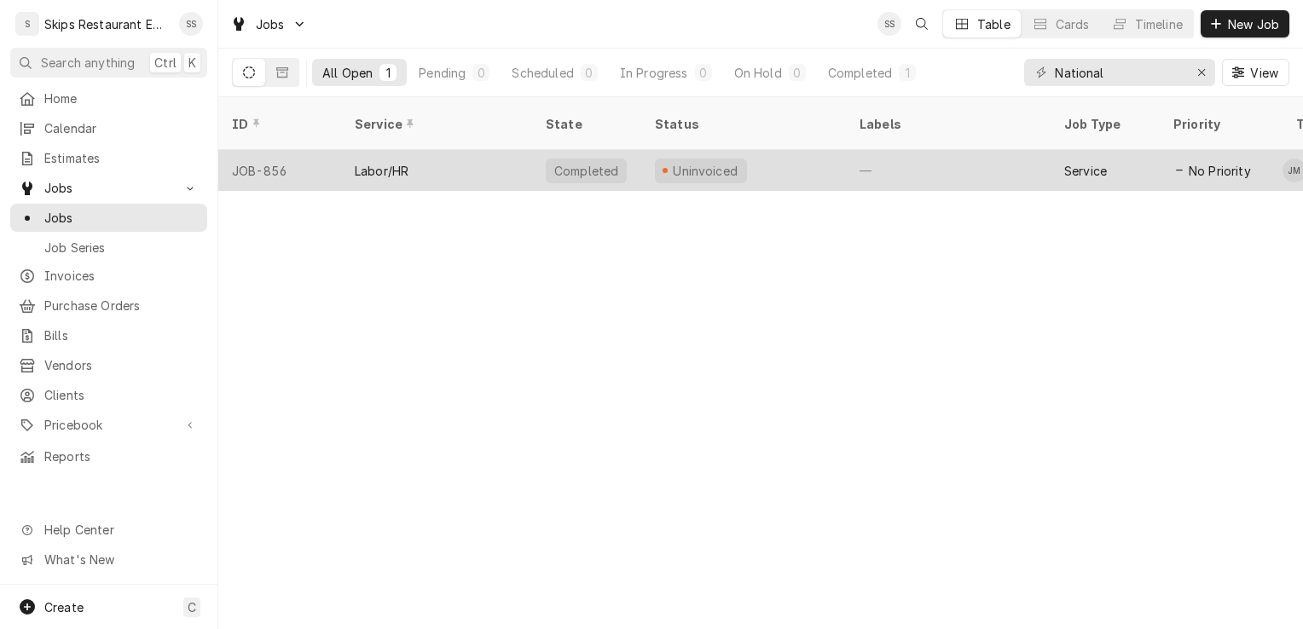
click at [387, 162] on div "Labor/HR" at bounding box center [382, 171] width 54 height 18
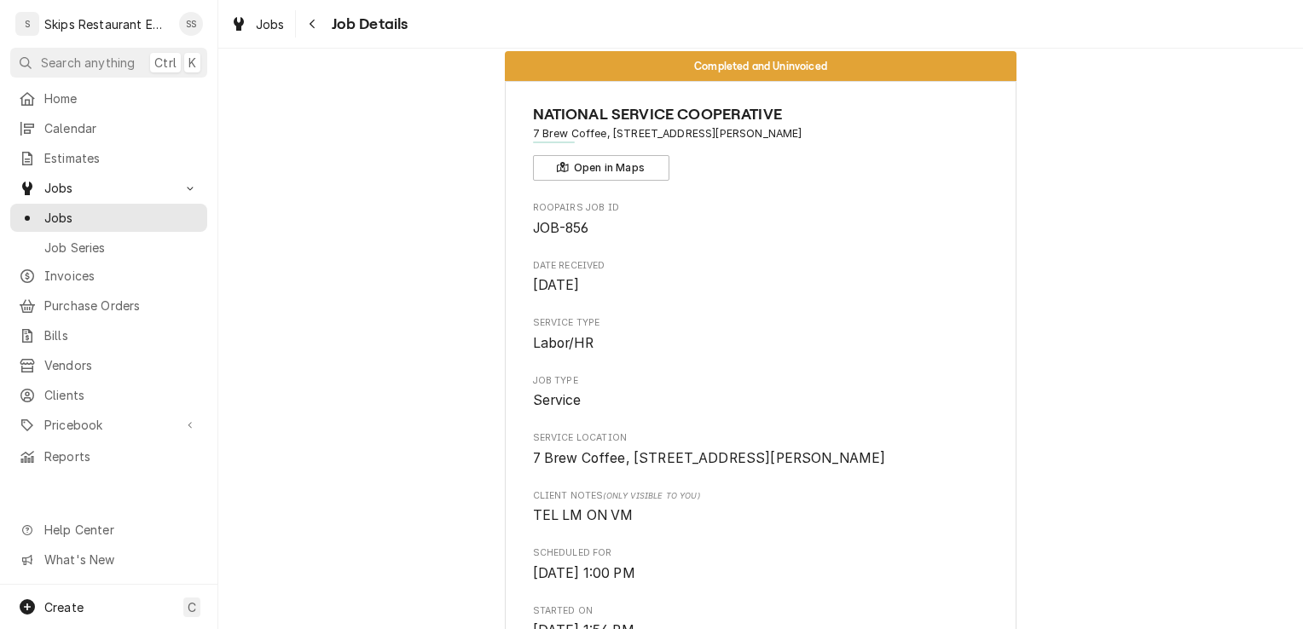
scroll to position [19, 0]
